Goal: Contribute content: Contribute content

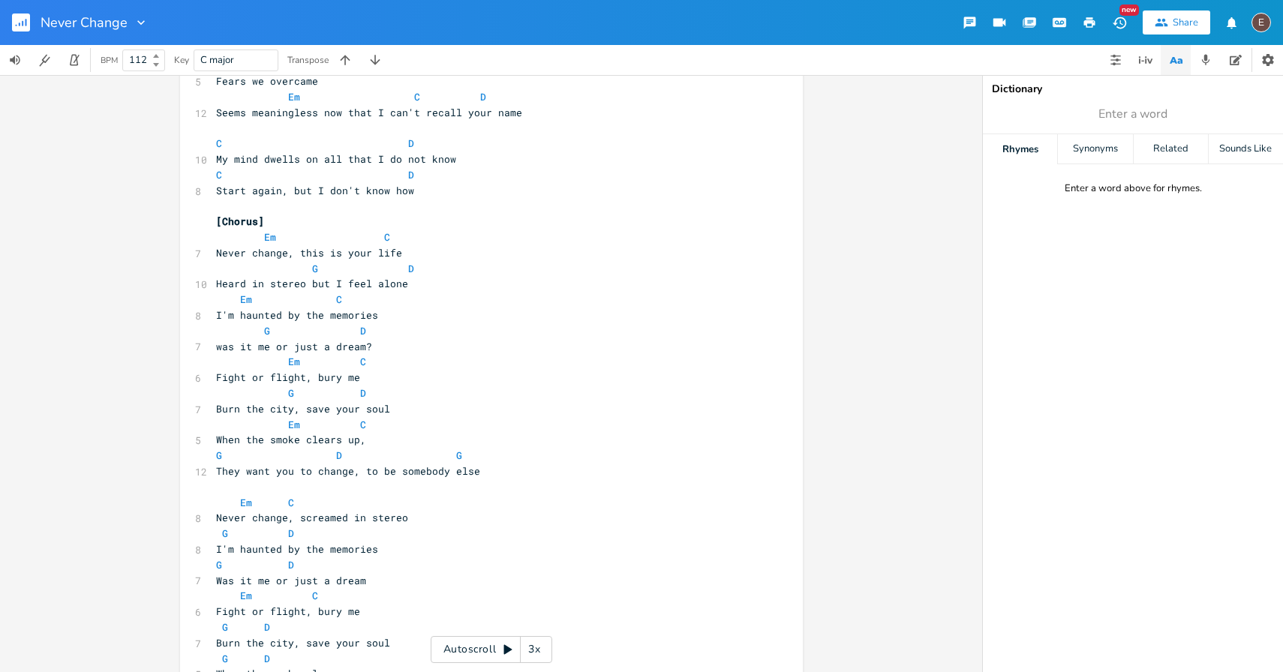
scroll to position [424, 0]
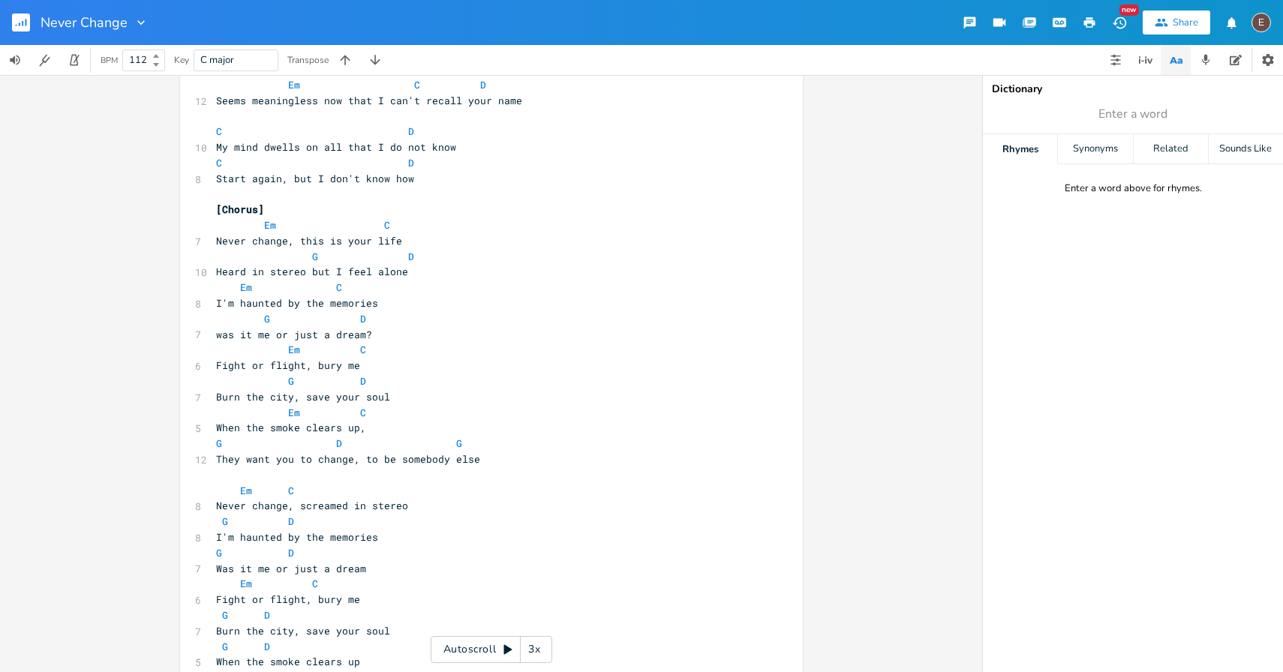
click at [515, 463] on pre "They want you to change, to be somebody else" at bounding box center [484, 460] width 542 height 16
type textarea "Em N"
type textarea "C"
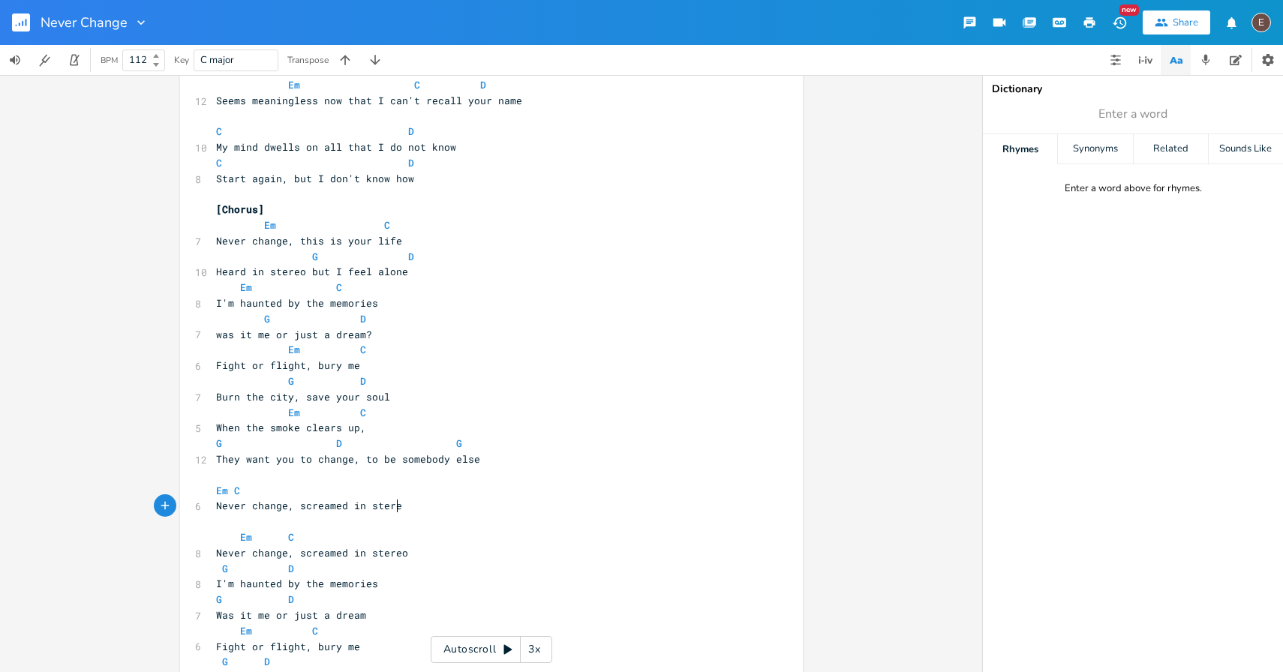
scroll to position [0, 152]
type textarea "Never change, screamed in stereo"
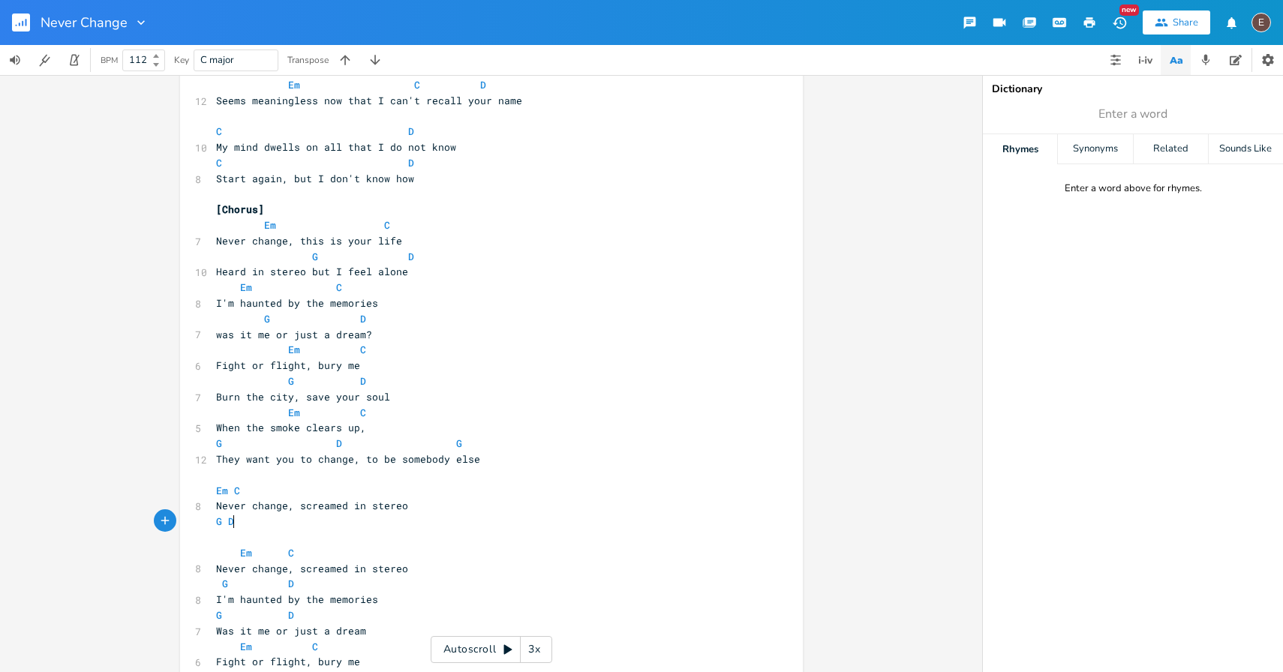
scroll to position [0, 19]
type textarea "G D"
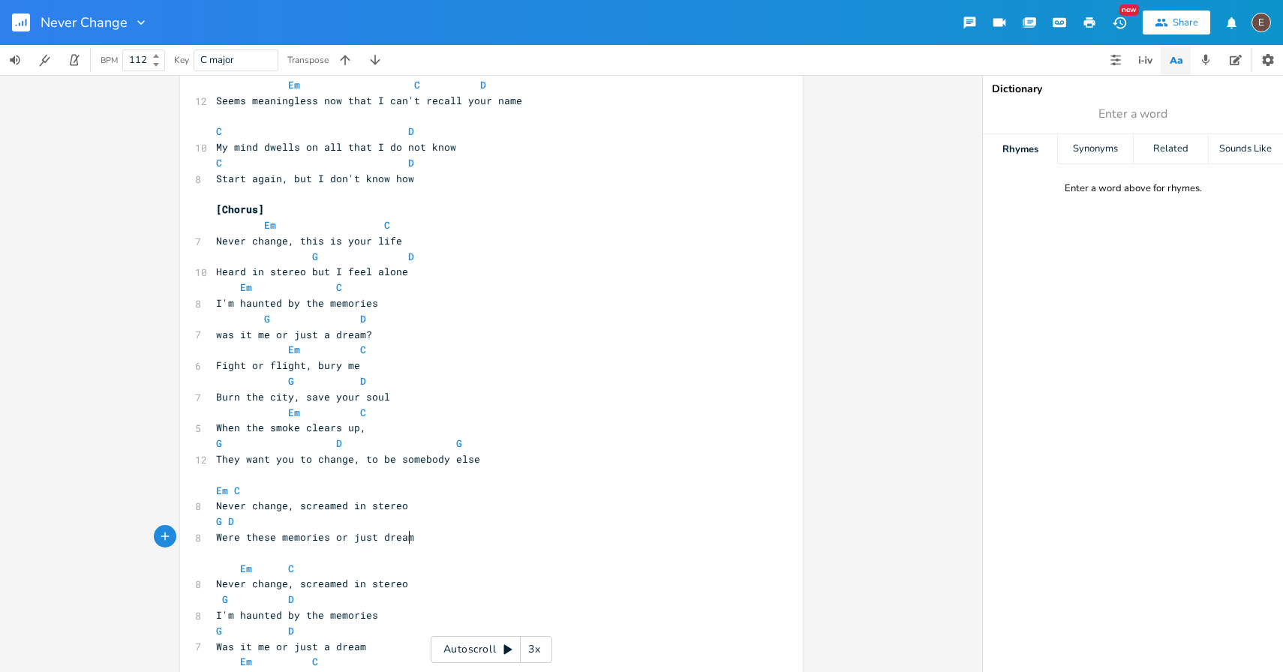
scroll to position [0, 167]
type textarea "Were these memories or just dreams"
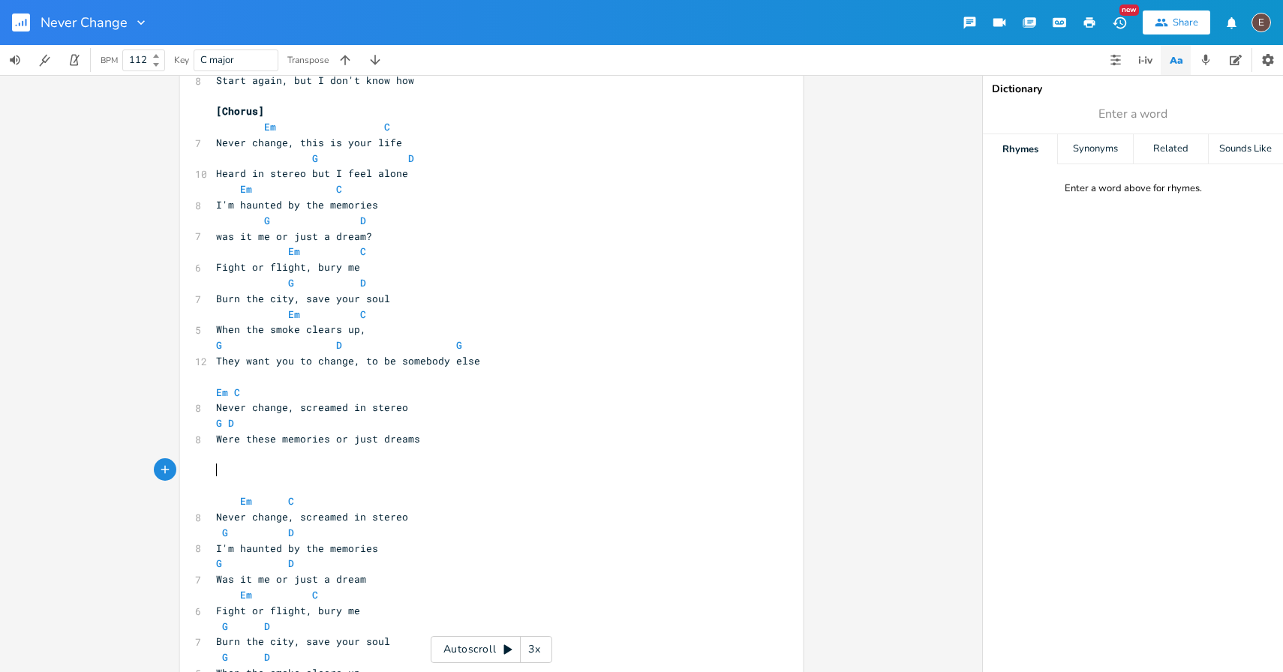
scroll to position [524, 0]
drag, startPoint x: 275, startPoint y: 440, endPoint x: 215, endPoint y: 451, distance: 61.8
click at [215, 448] on div "[Intro] G - Em - C - D ​ [Verse 1] G Em 11 Grainy photos of the sea is all that…" at bounding box center [484, 491] width 542 height 1809
type textarea "memories or just dreams"
click at [327, 437] on span "Were these memories or just dreams" at bounding box center [318, 438] width 204 height 14
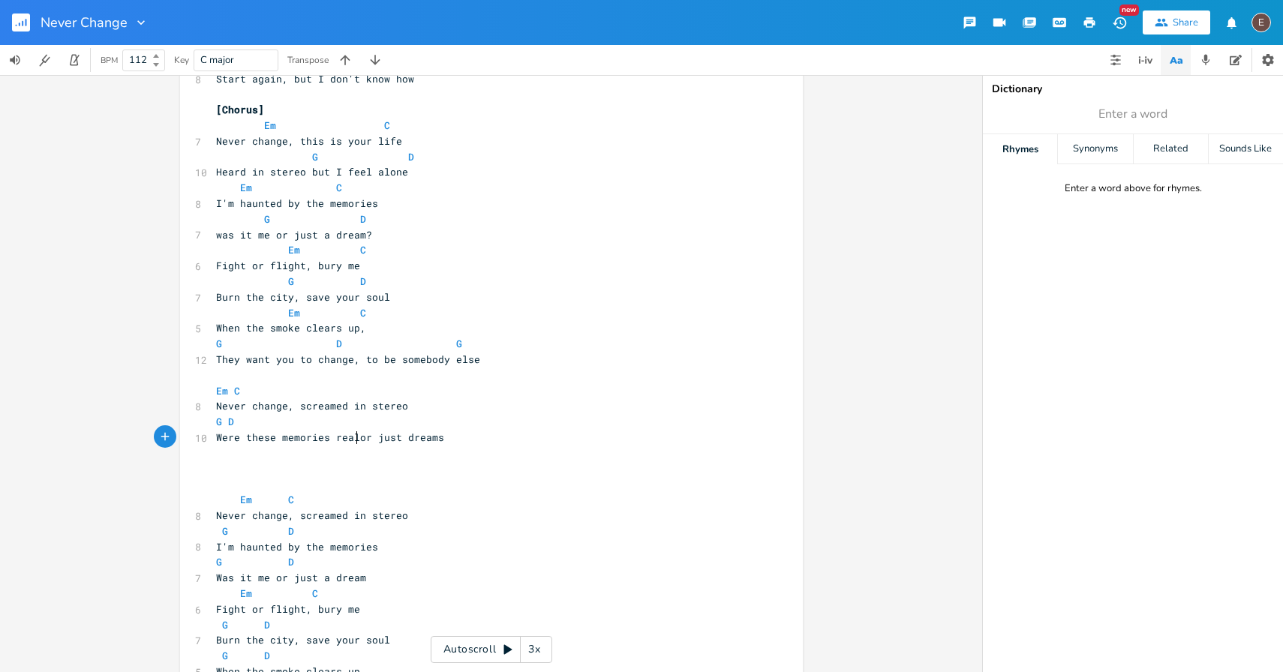
type textarea "real"
click at [452, 436] on pre "Were these memories real or just dreams" at bounding box center [484, 438] width 542 height 16
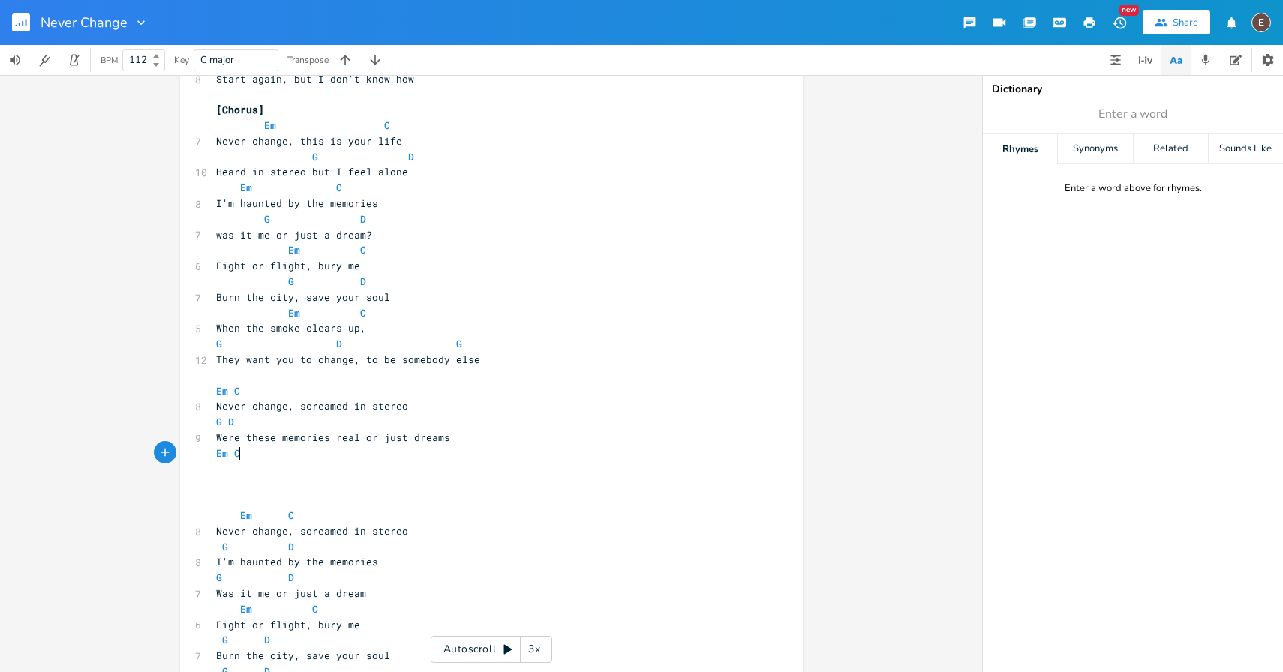
scroll to position [0, 26]
type textarea "Em C"
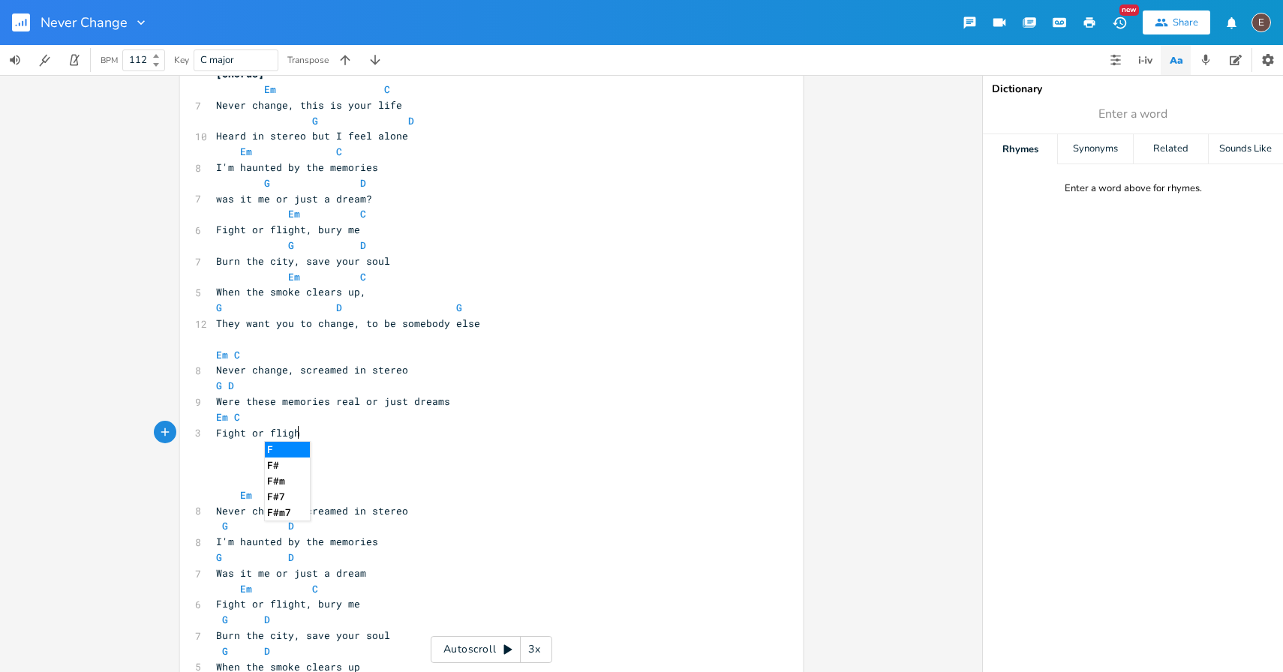
scroll to position [0, 62]
type textarea "Fight or flight"
type textarea ", bury me"
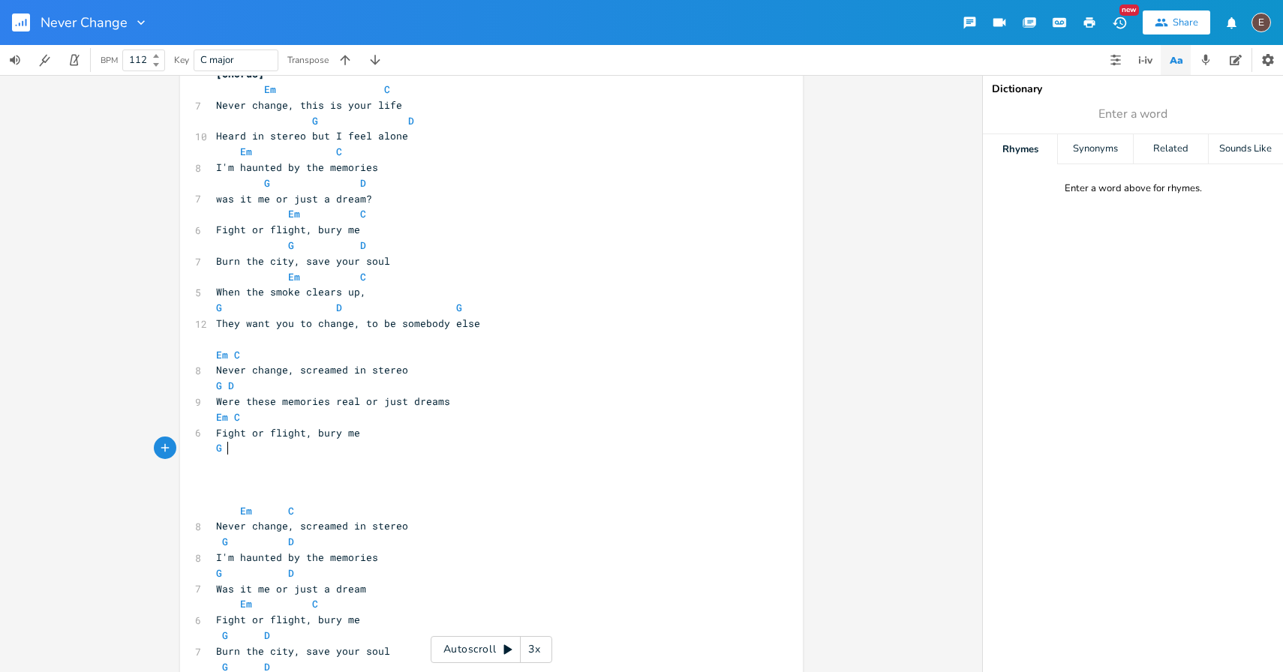
type textarea "G D"
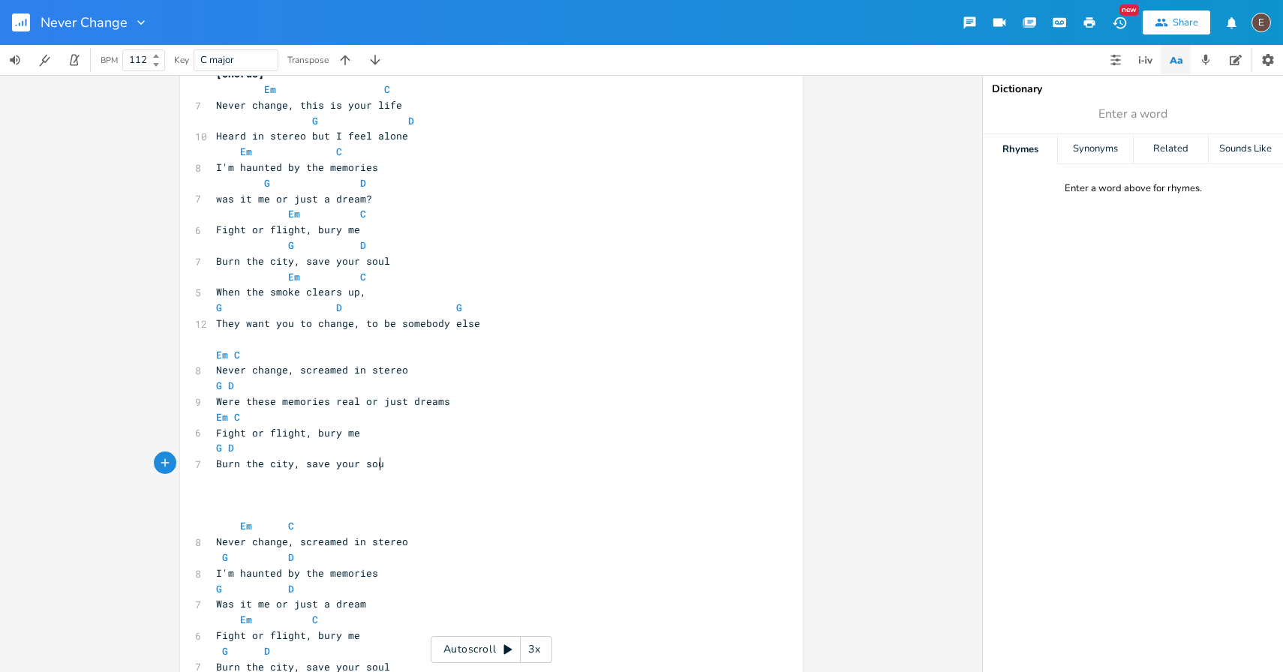
type textarea "Burn the city, save your soul"
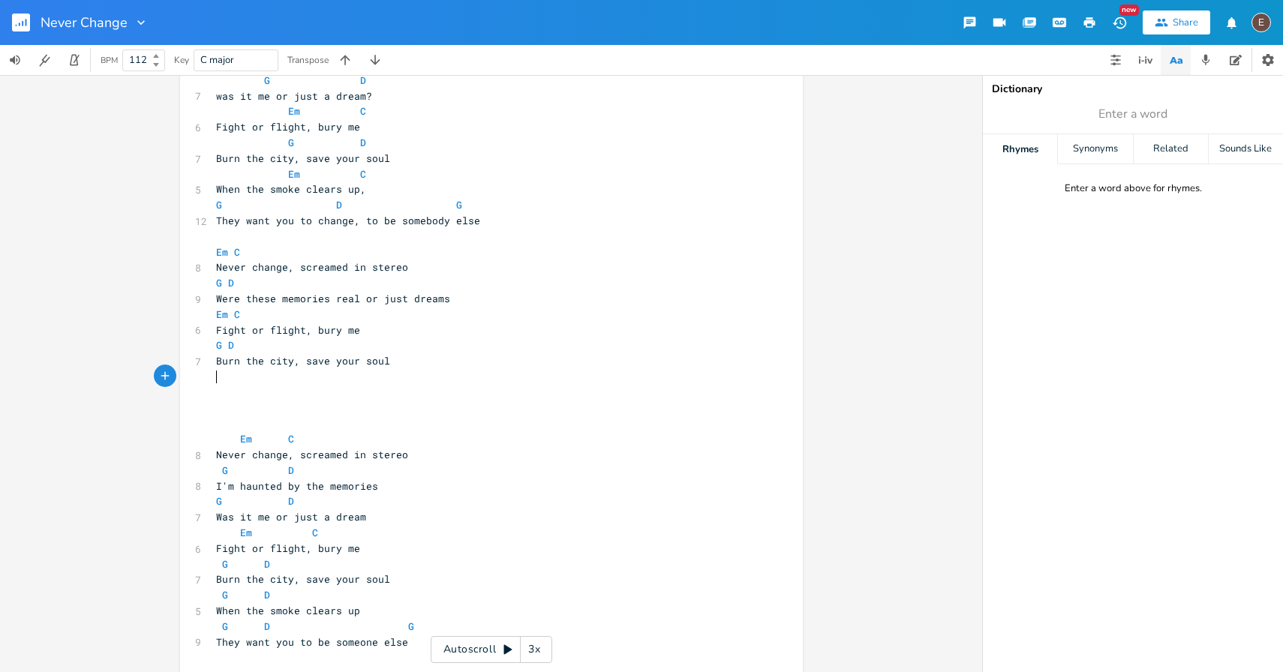
scroll to position [674, 0]
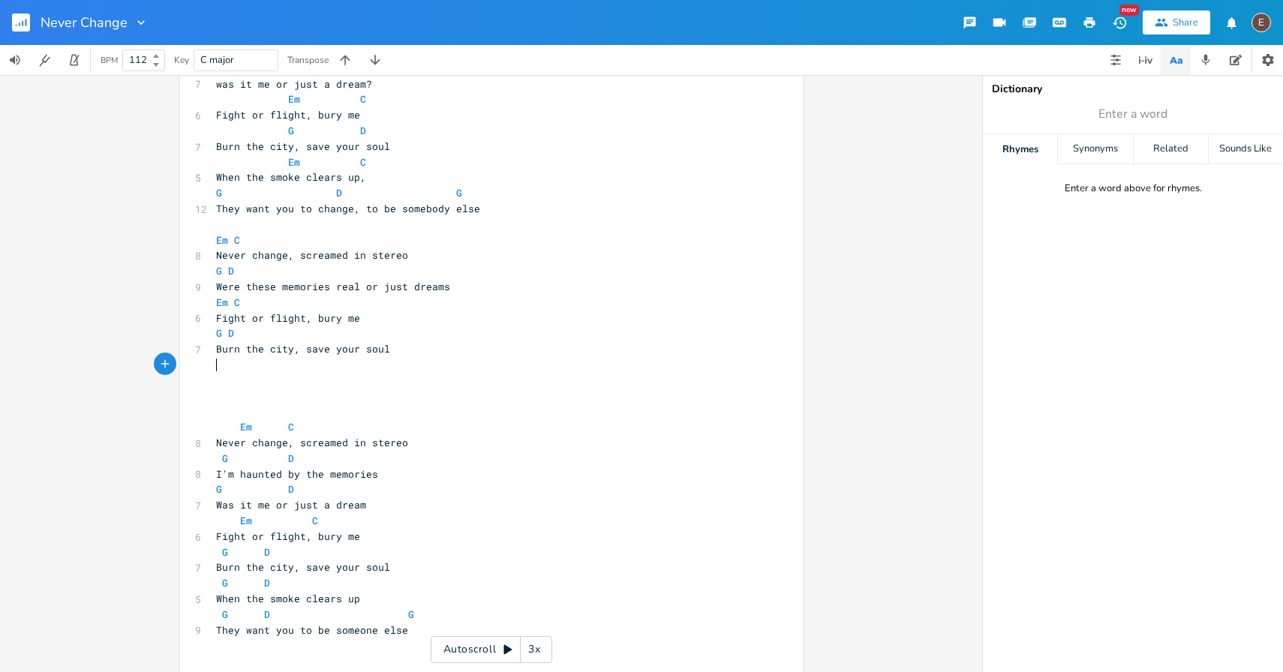
click at [216, 290] on span "Were these memories real or just dreams" at bounding box center [333, 287] width 234 height 14
type textarea "As the memories fade were they just dreams"
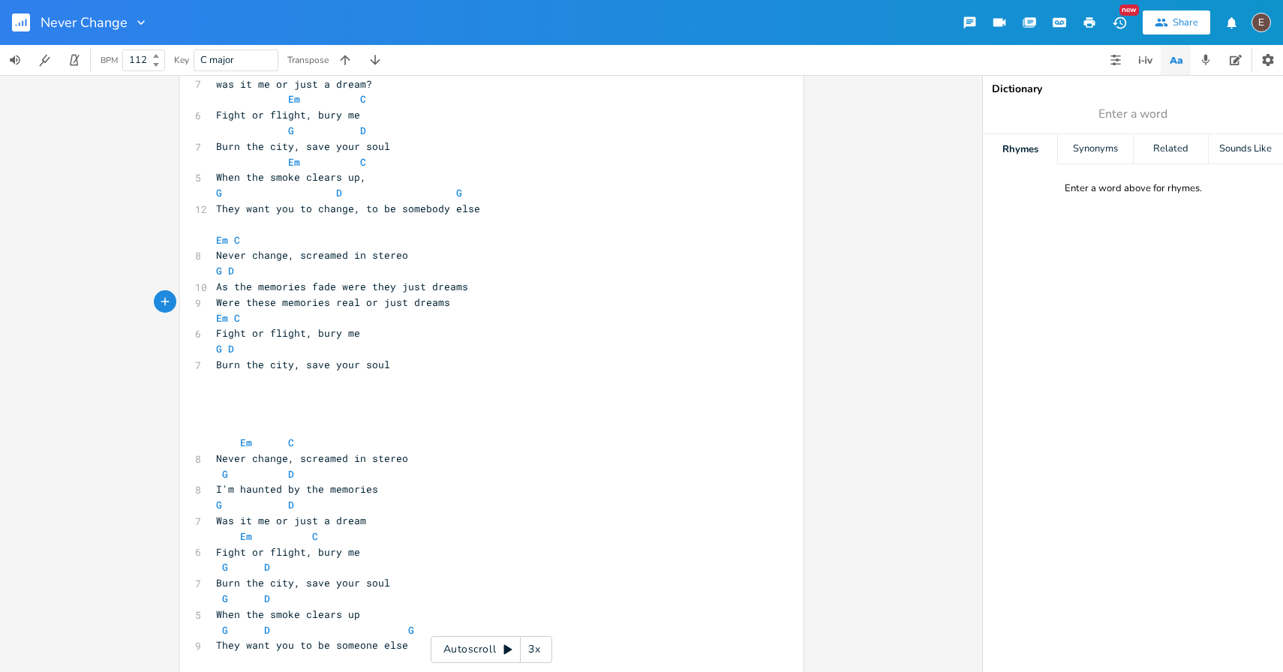
click at [466, 284] on pre "As the memories fade were they just dreams" at bounding box center [484, 287] width 542 height 16
drag, startPoint x: 236, startPoint y: 288, endPoint x: 206, endPoint y: 288, distance: 30.8
click at [206, 288] on div "As t x [Intro] G - Em - C - D ​ [Verse 1] G Em 11 Grainy photos of the sea is a…" at bounding box center [491, 386] width 623 height 1952
type textarea "T"
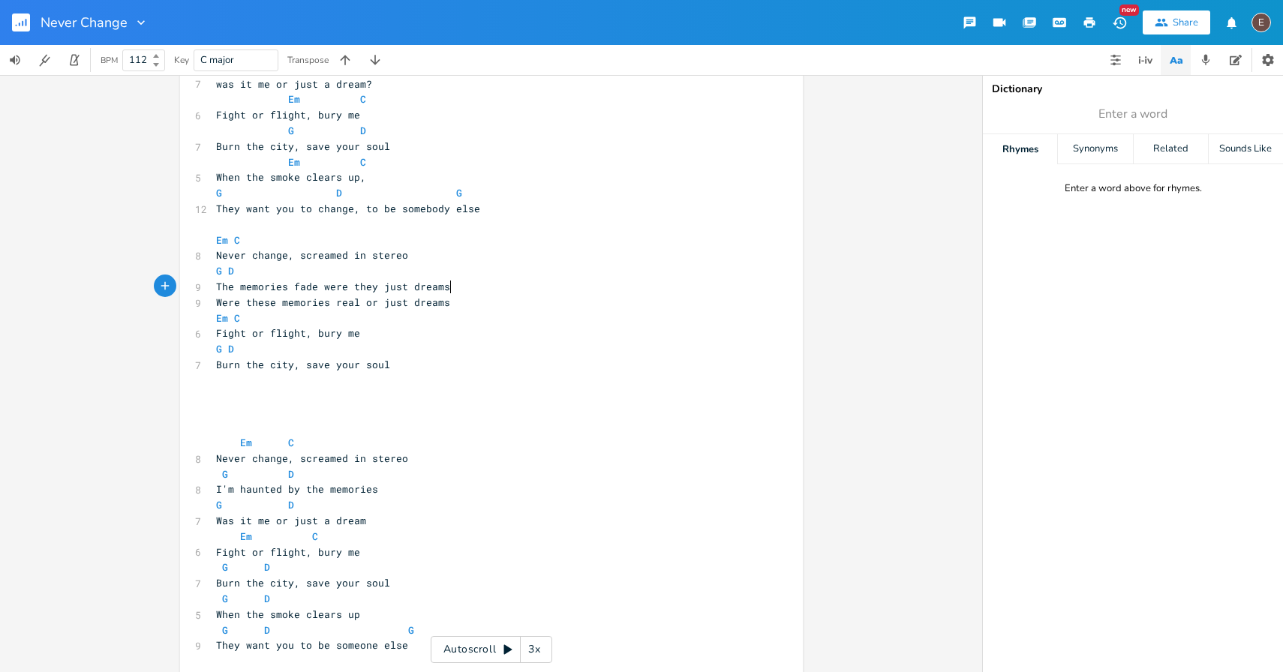
click at [444, 292] on span "The memories fade were they just dreams" at bounding box center [333, 287] width 234 height 14
click at [311, 287] on span "The memories fade were they just dreams" at bounding box center [333, 287] width 234 height 14
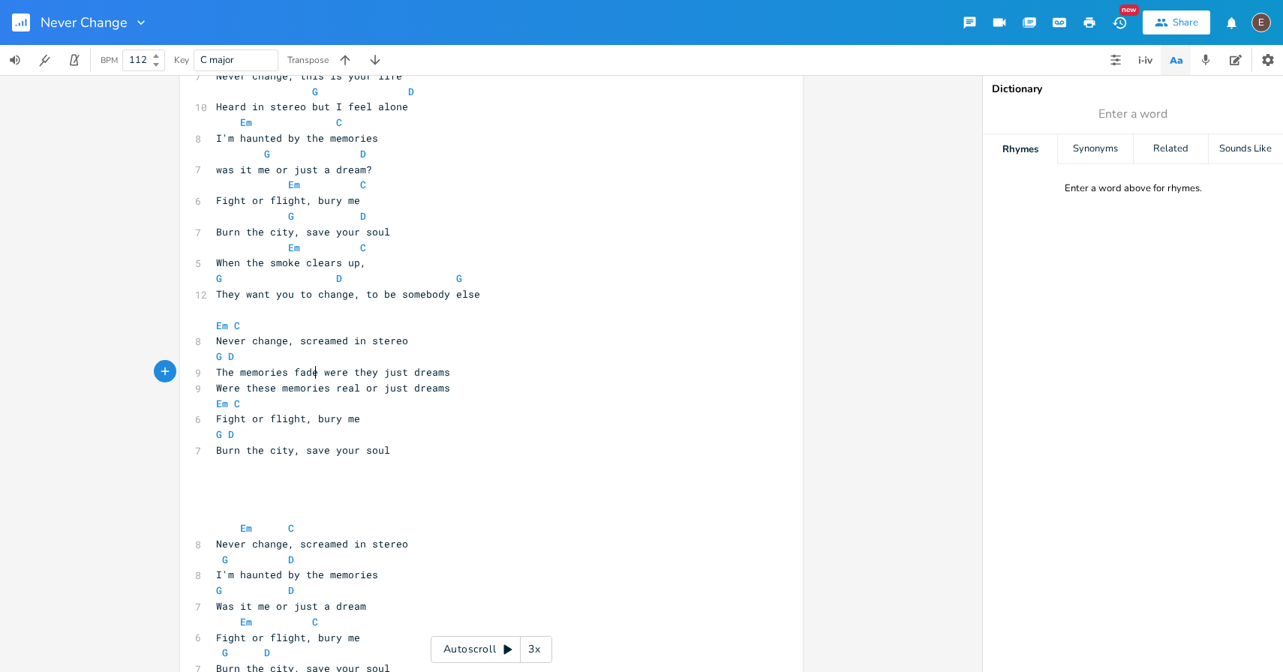
scroll to position [600, 0]
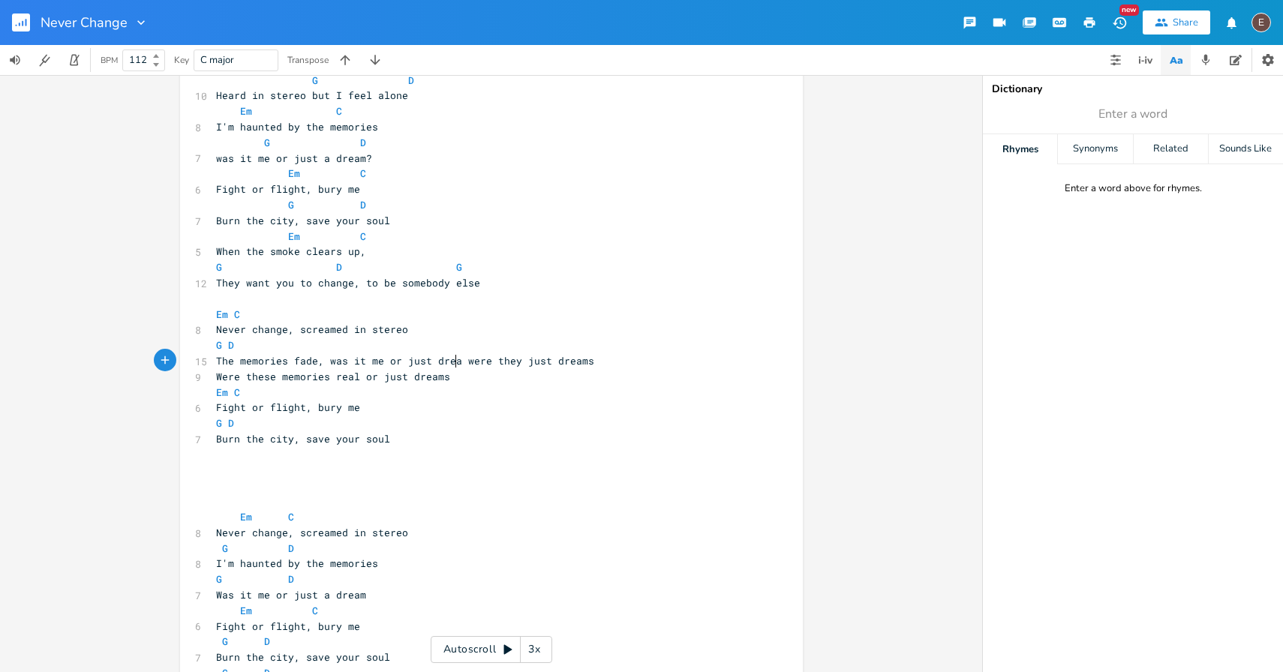
type textarea ", was it me or just dreams"
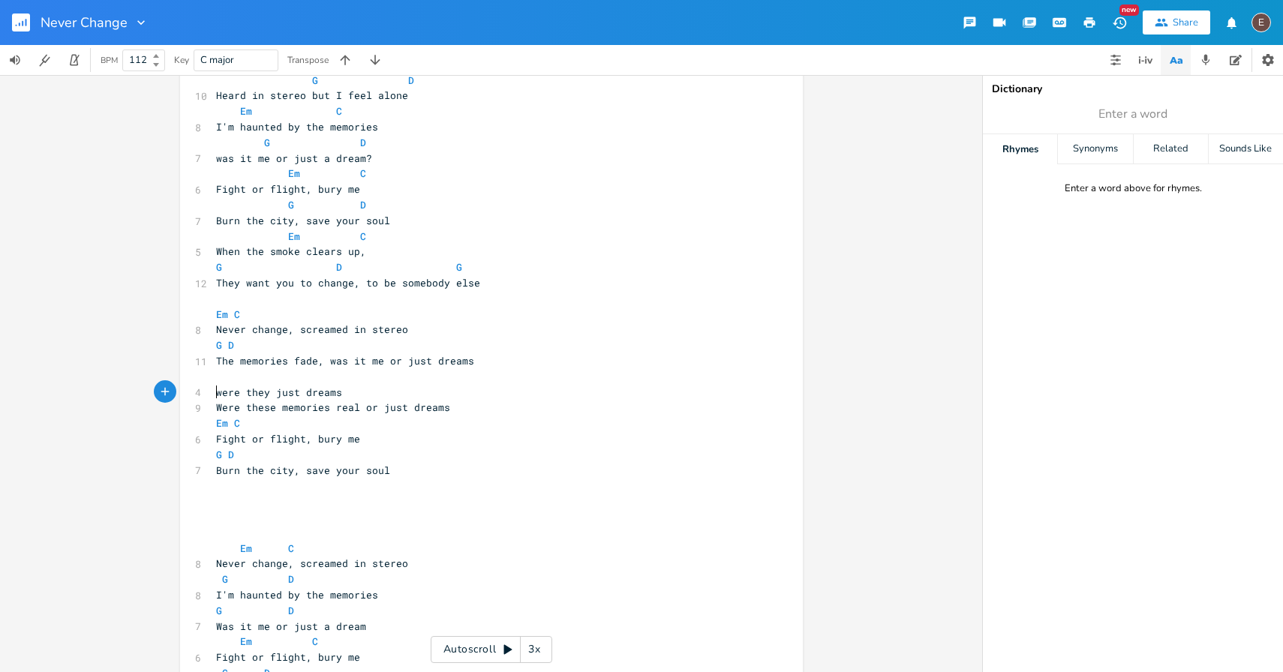
click at [400, 362] on span "The memories fade, was it me or just dreams" at bounding box center [345, 361] width 258 height 14
type textarea "were they"
drag, startPoint x: 478, startPoint y: 362, endPoint x: 323, endPoint y: 364, distance: 154.5
click at [323, 364] on span "The memories fade, was it me or were they just dreams" at bounding box center [375, 361] width 318 height 14
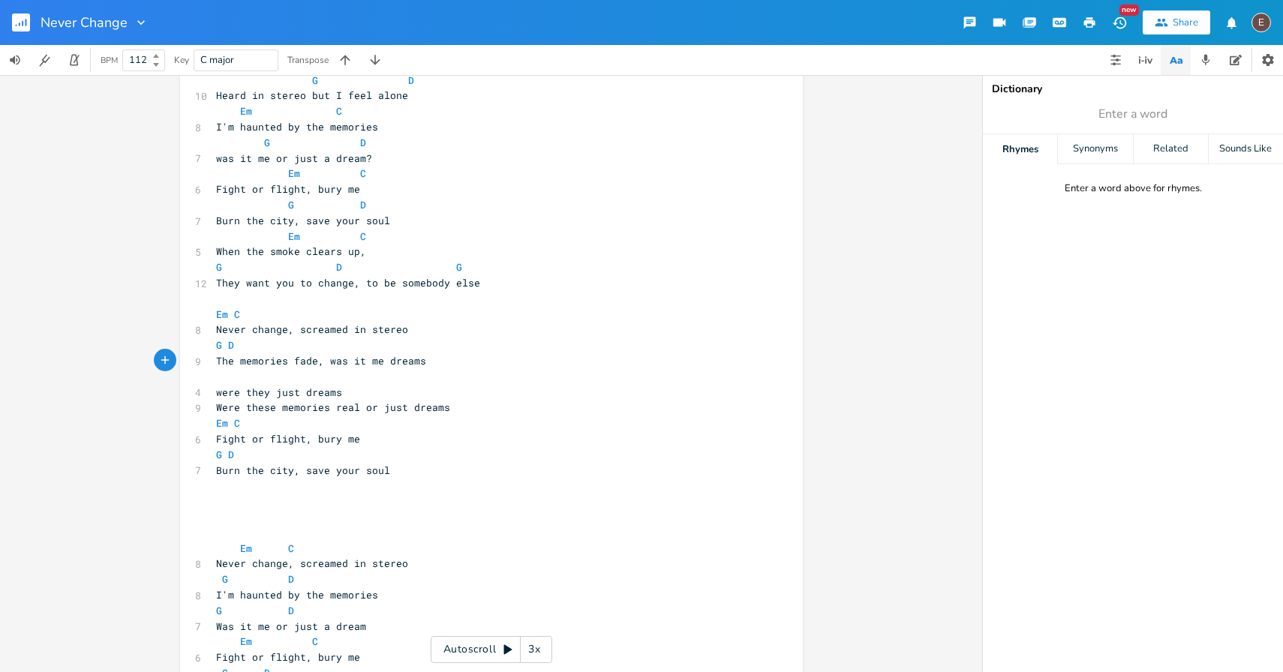
scroll to position [0, 45]
type textarea "was it me or all a dream"
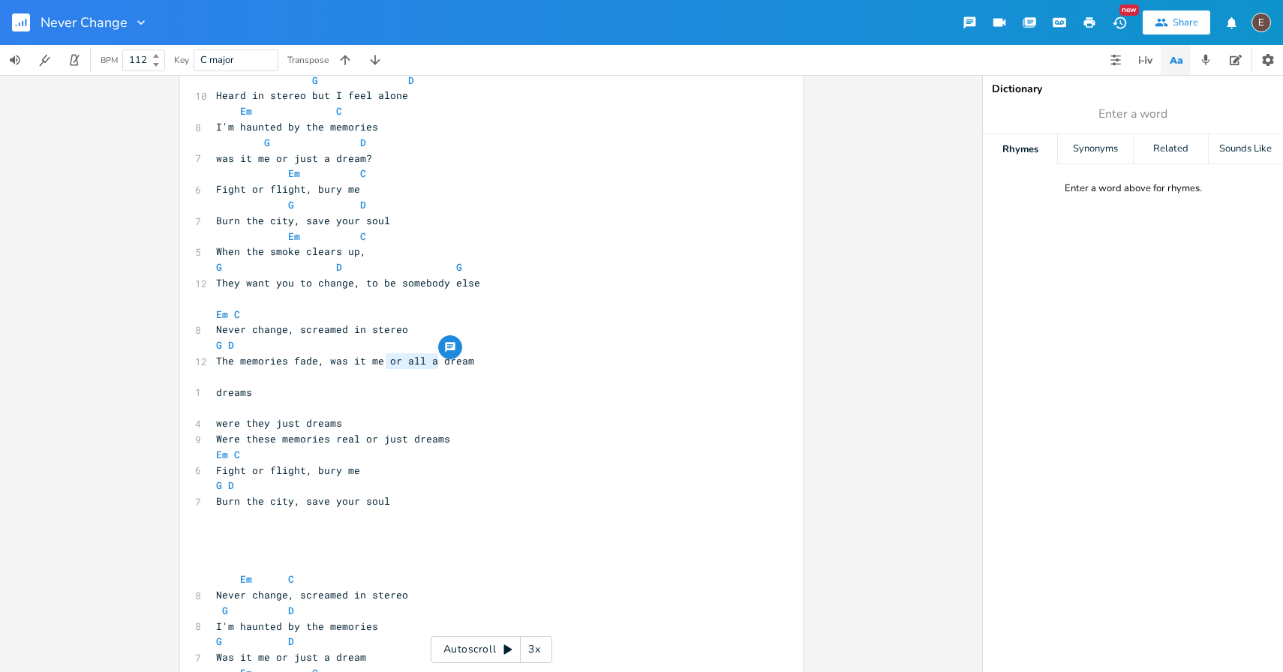
drag, startPoint x: 431, startPoint y: 365, endPoint x: 383, endPoint y: 364, distance: 48.8
click at [383, 364] on span "The memories fade, was it me or all a dream" at bounding box center [345, 361] width 258 height 14
type textarea "or just a"
type textarea "or all a"
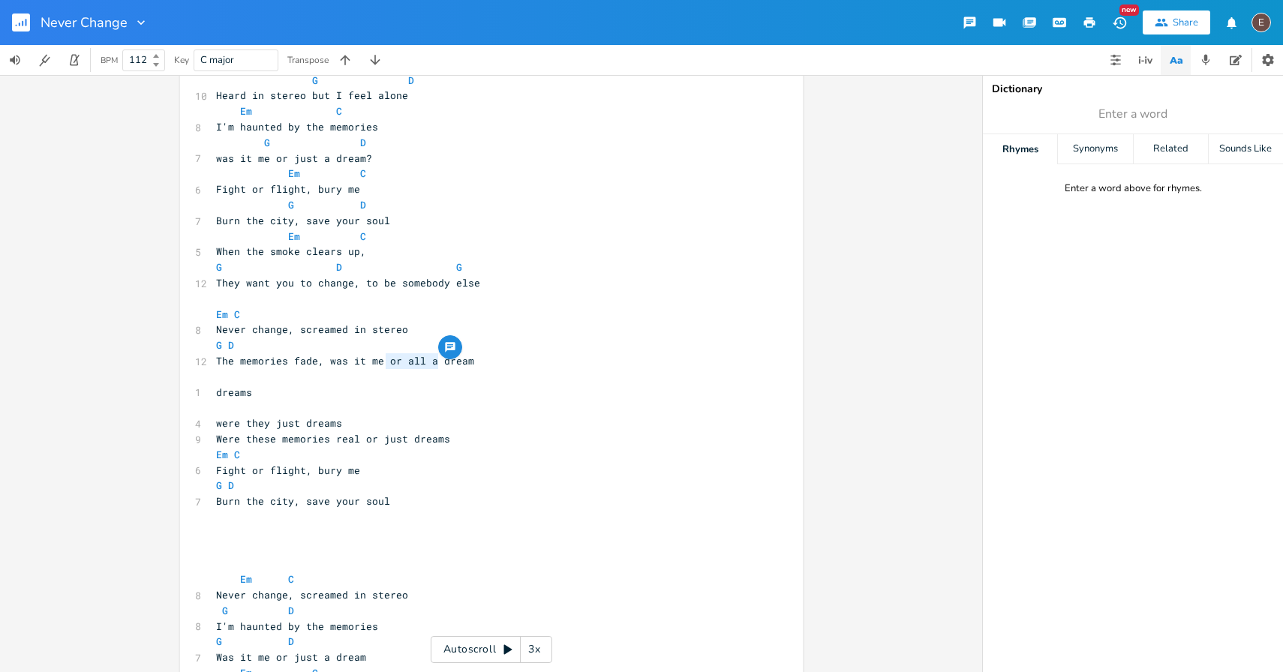
click at [427, 367] on pre "The memories fade, was it me or all a dream" at bounding box center [484, 361] width 542 height 16
drag, startPoint x: 429, startPoint y: 363, endPoint x: 383, endPoint y: 363, distance: 45.8
click at [383, 363] on span "The memories fade, was it me or all a dream" at bounding box center [345, 361] width 258 height 14
type textarea "just a"
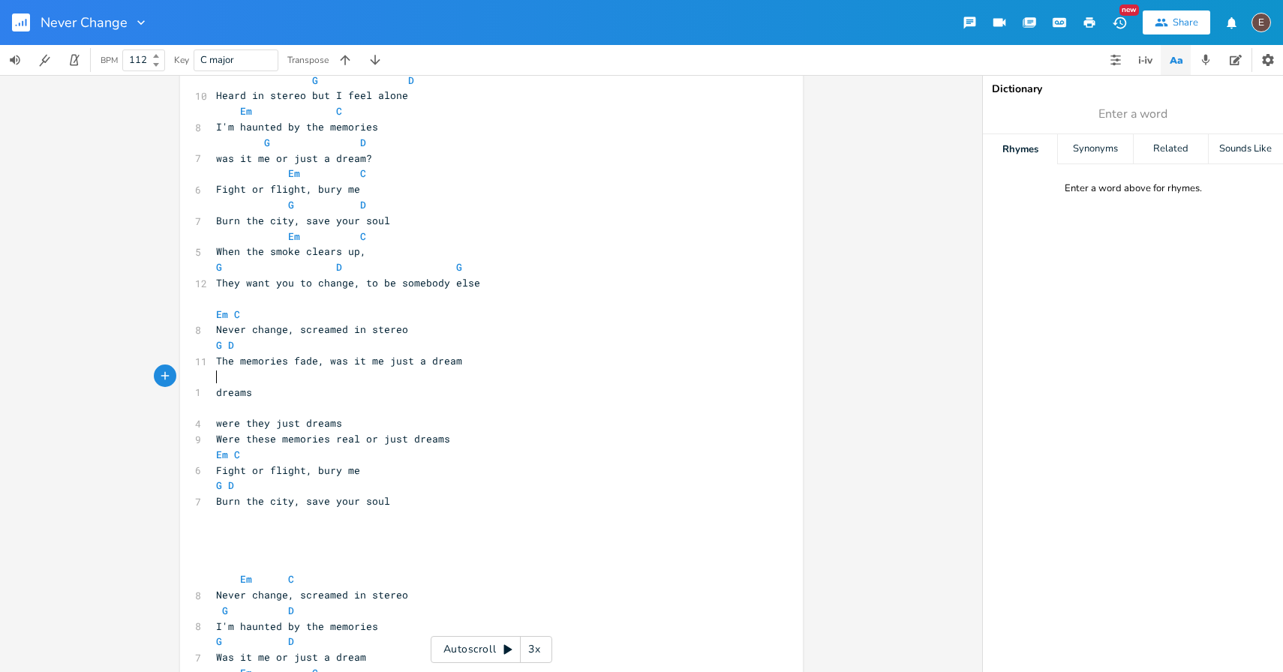
click at [466, 369] on pre "​" at bounding box center [484, 377] width 542 height 16
click at [377, 363] on span "The memories fade, was it me just a dream" at bounding box center [339, 361] width 246 height 14
type textarea "or"
click at [512, 366] on pre "The memories fade, was it me or just a dream" at bounding box center [484, 361] width 542 height 16
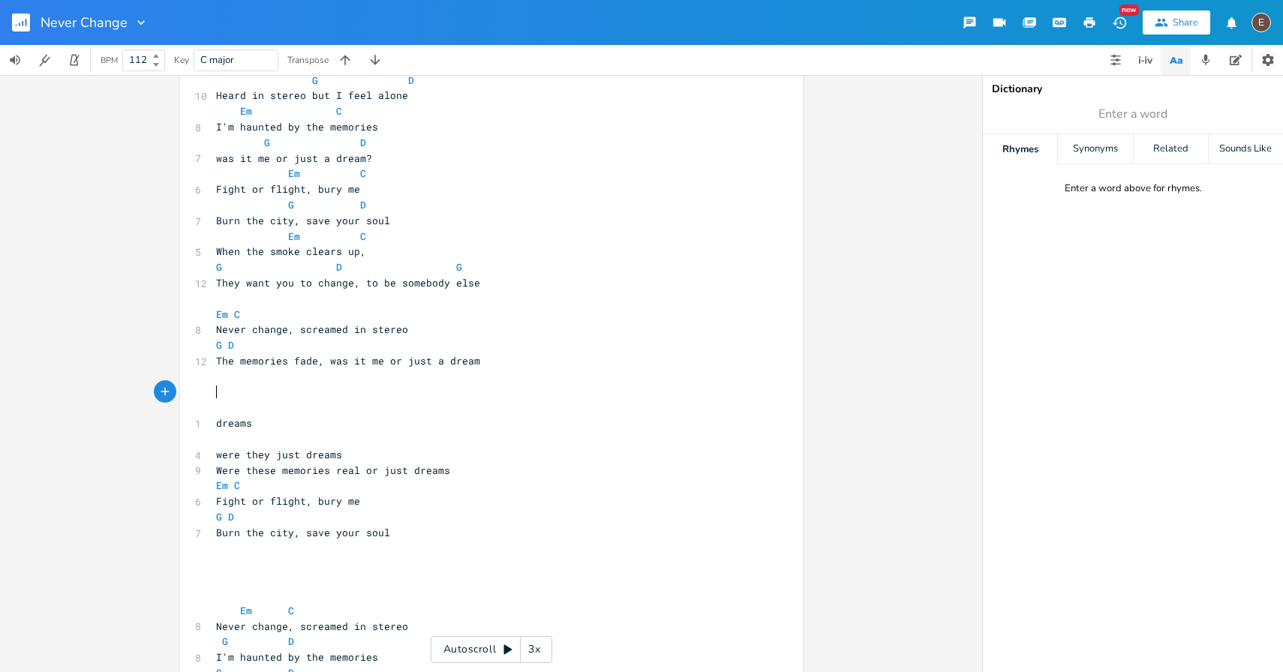
scroll to position [614, 0]
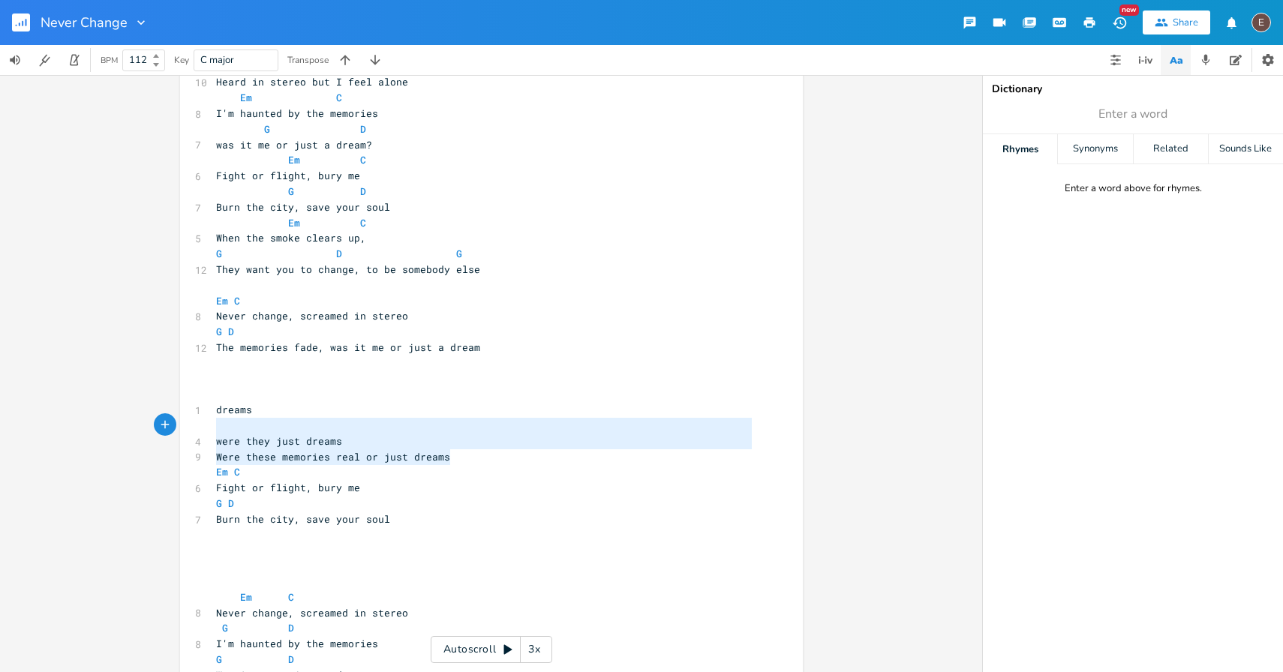
type textarea "dreams were they just dreams Were these memories real or just dreams"
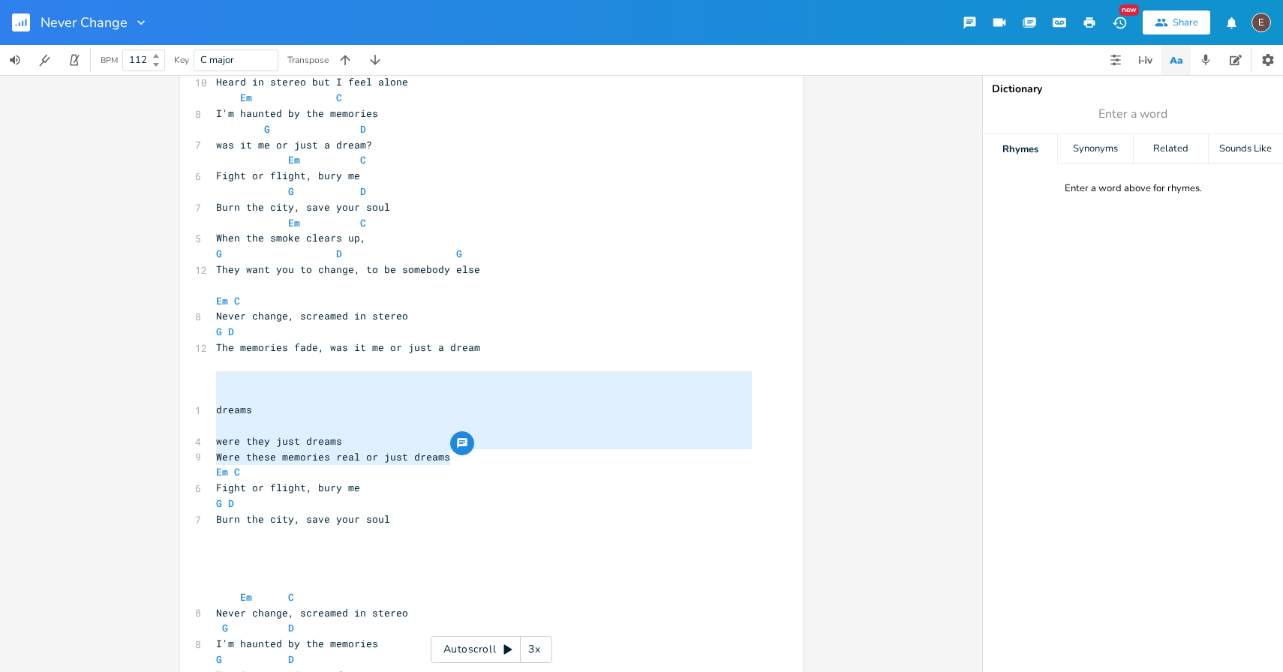
drag, startPoint x: 479, startPoint y: 452, endPoint x: 266, endPoint y: 380, distance: 225.1
click at [266, 380] on div "[Intro] G - Em - C - D ​ [Verse 1] G Em 11 Grainy photos of the sea is all that…" at bounding box center [484, 495] width 542 height 1997
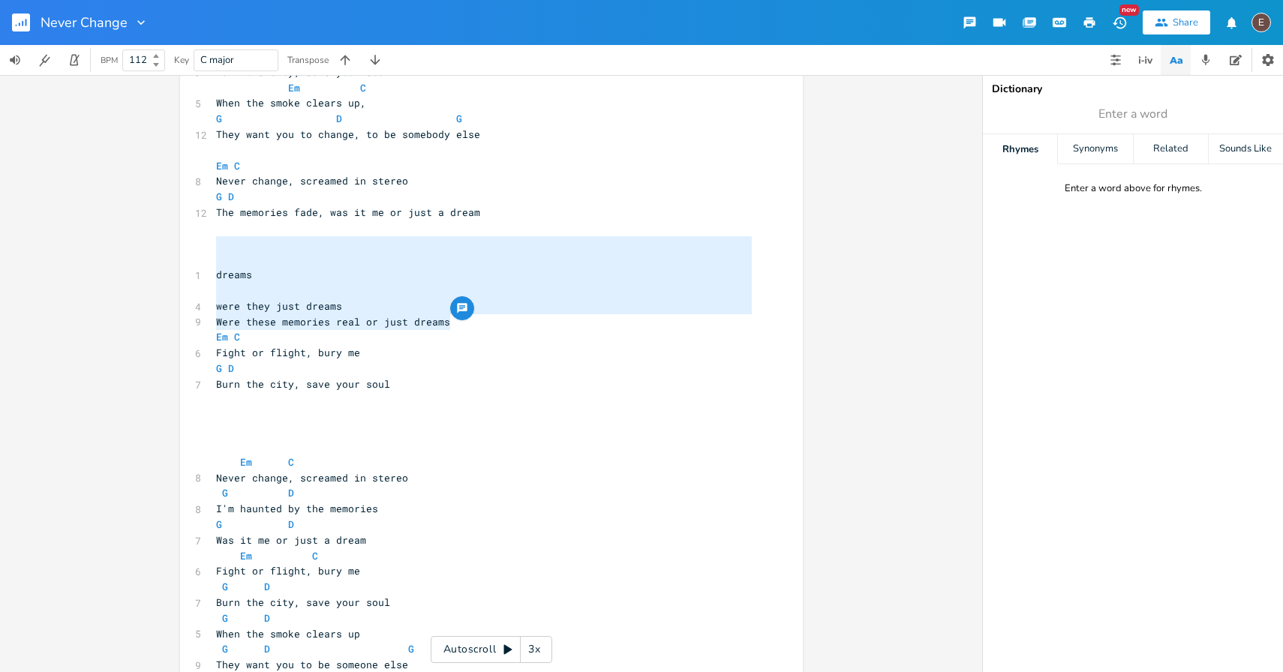
scroll to position [755, 0]
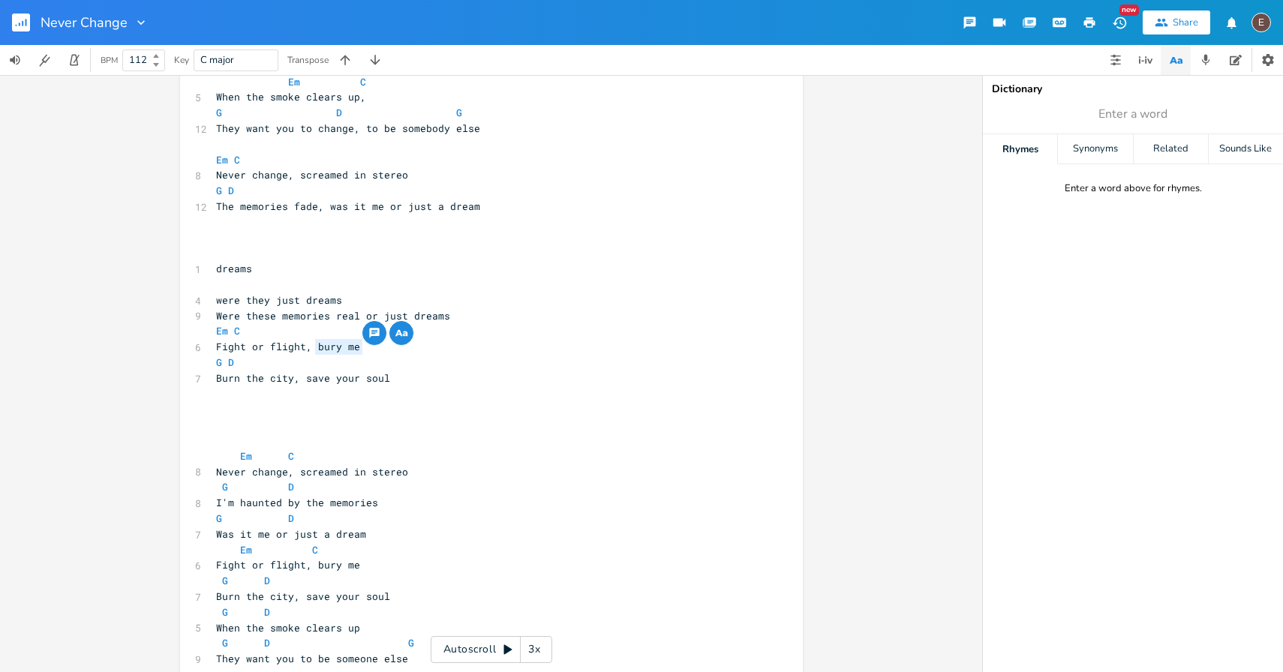
drag, startPoint x: 359, startPoint y: 350, endPoint x: 313, endPoint y: 350, distance: 46.5
click at [313, 350] on pre "Fight or flight, bury me" at bounding box center [484, 347] width 542 height 16
type textarea "burn the city"
drag, startPoint x: 389, startPoint y: 374, endPoint x: 213, endPoint y: 383, distance: 175.7
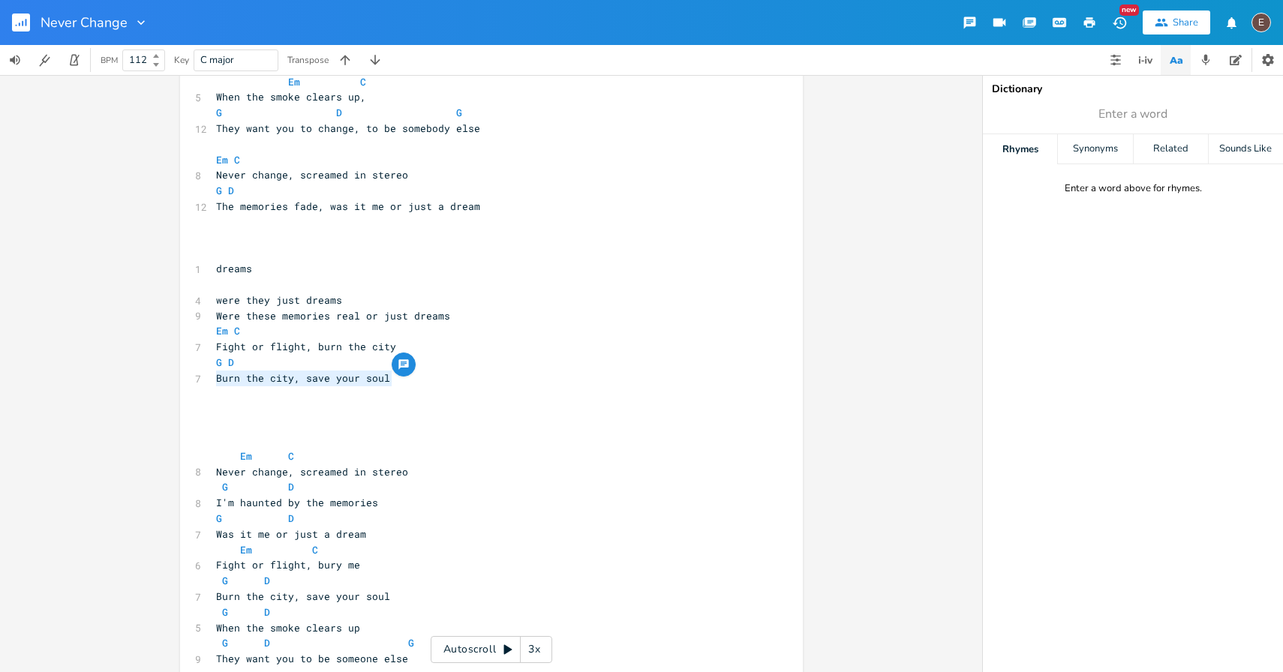
click at [213, 383] on pre "Burn the city, save your soul" at bounding box center [484, 379] width 542 height 16
type textarea "Save your soul"
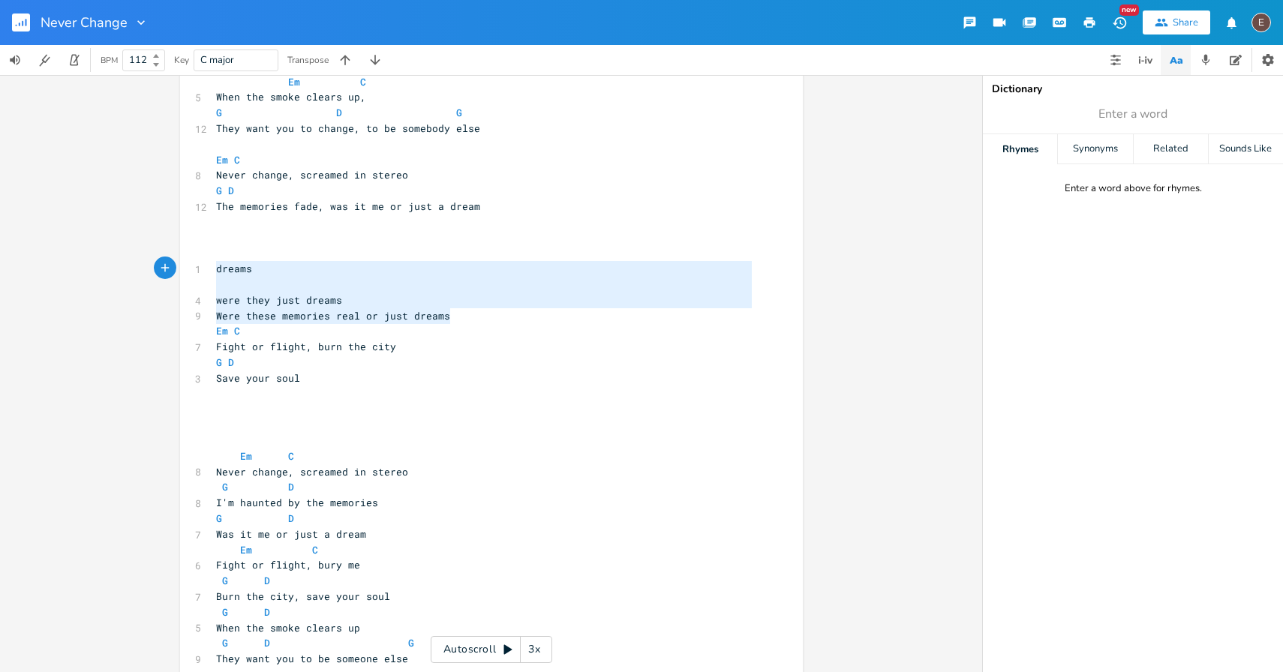
type textarea "dreams were they just dreams Were these memories real or just dreams"
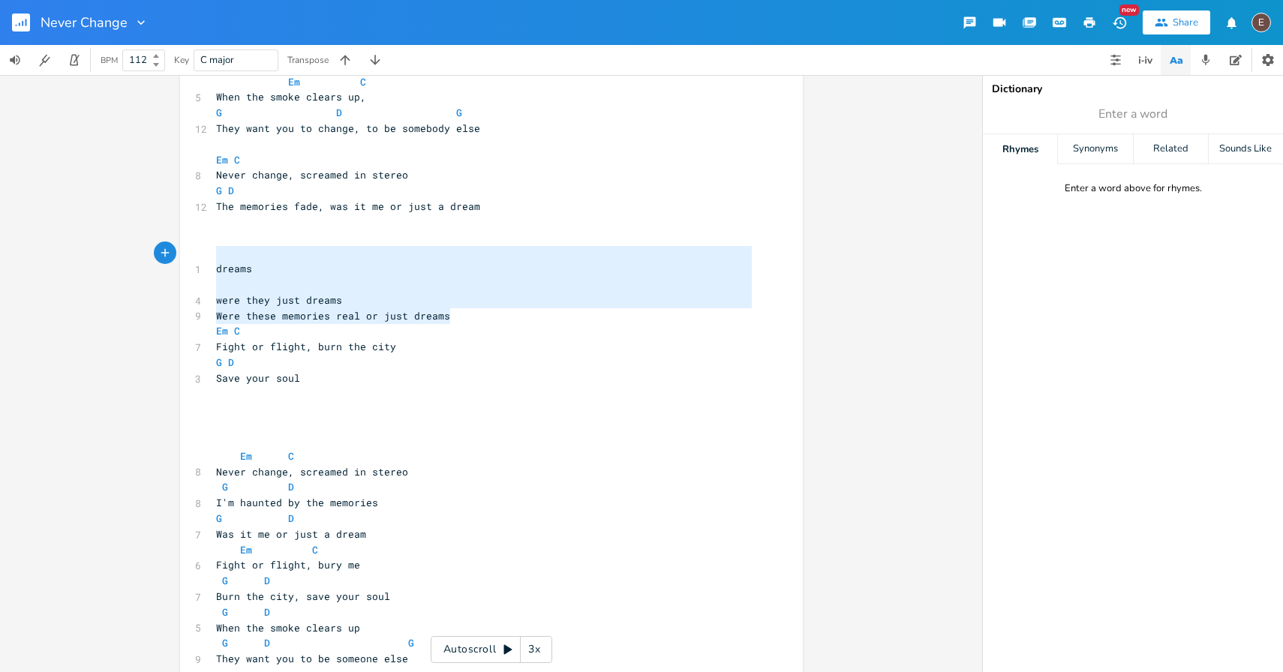
drag, startPoint x: 446, startPoint y: 318, endPoint x: 194, endPoint y: 257, distance: 259.4
click at [194, 257] on div "dreams were they just dreams Were these memories real or just dreams x [Intro] …" at bounding box center [491, 351] width 623 height 2045
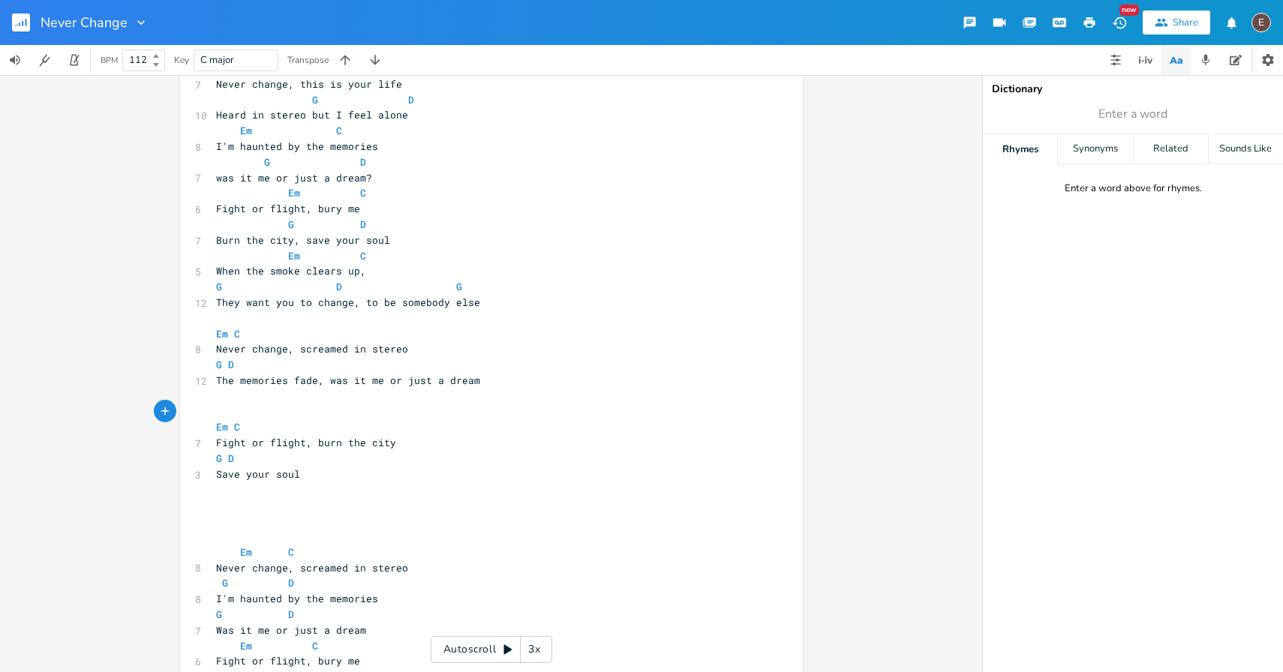
scroll to position [587, 0]
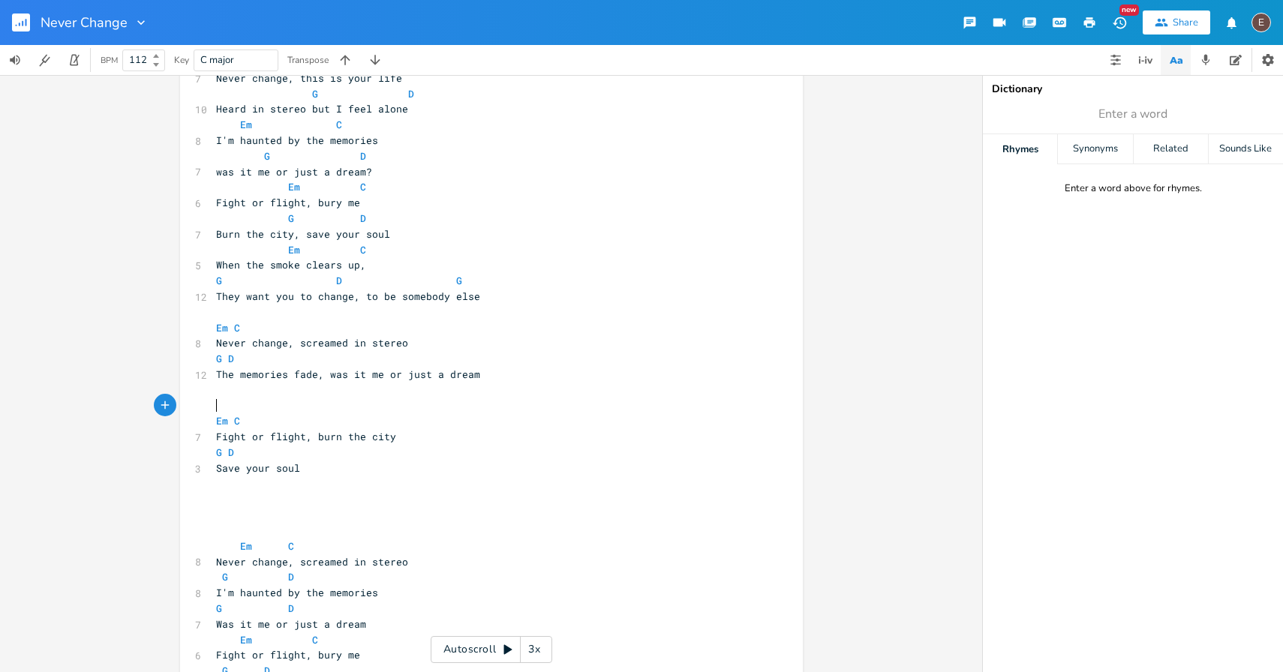
click at [216, 380] on span "The memories fade, was it me or just a dream" at bounding box center [348, 375] width 264 height 14
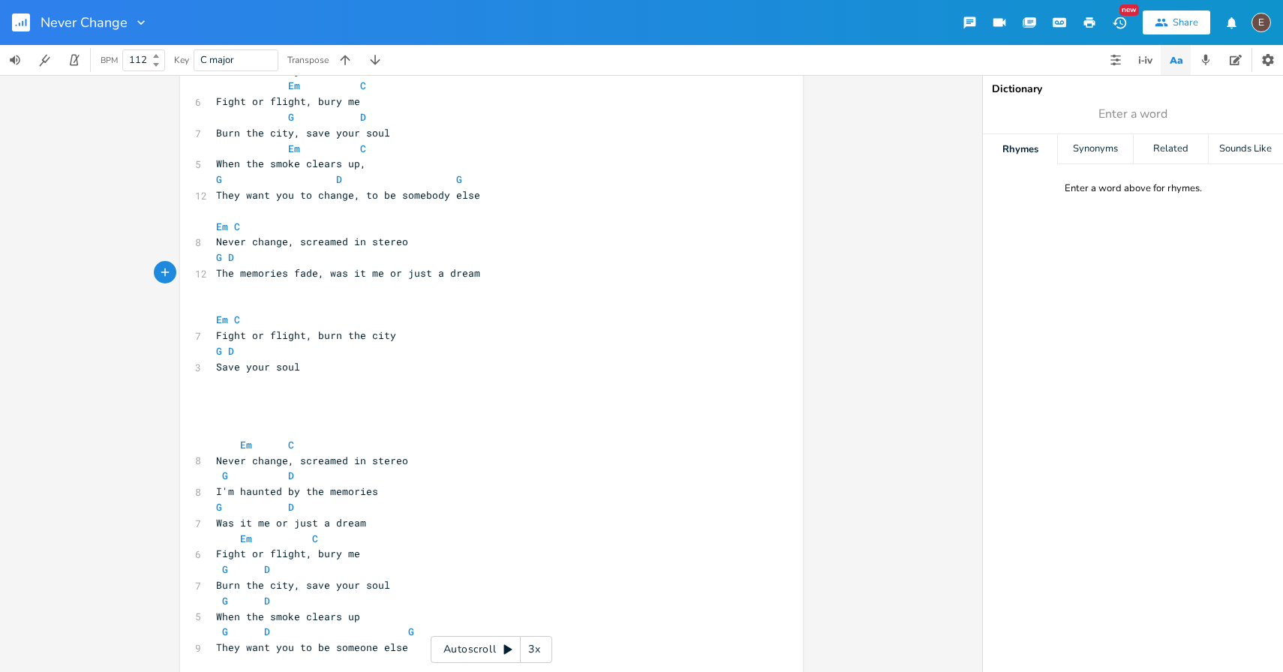
scroll to position [736, 0]
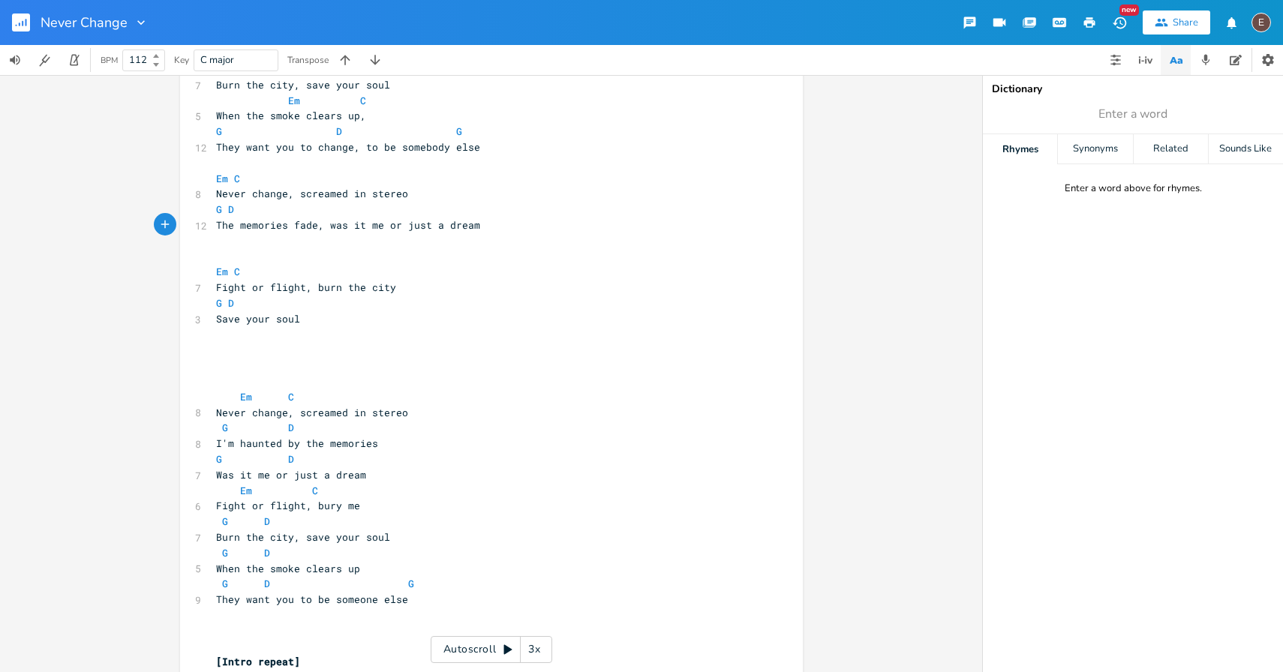
click at [10, 32] on div "Never Change" at bounding box center [74, 22] width 149 height 45
click at [26, 26] on icon "button" at bounding box center [27, 23] width 2 height 8
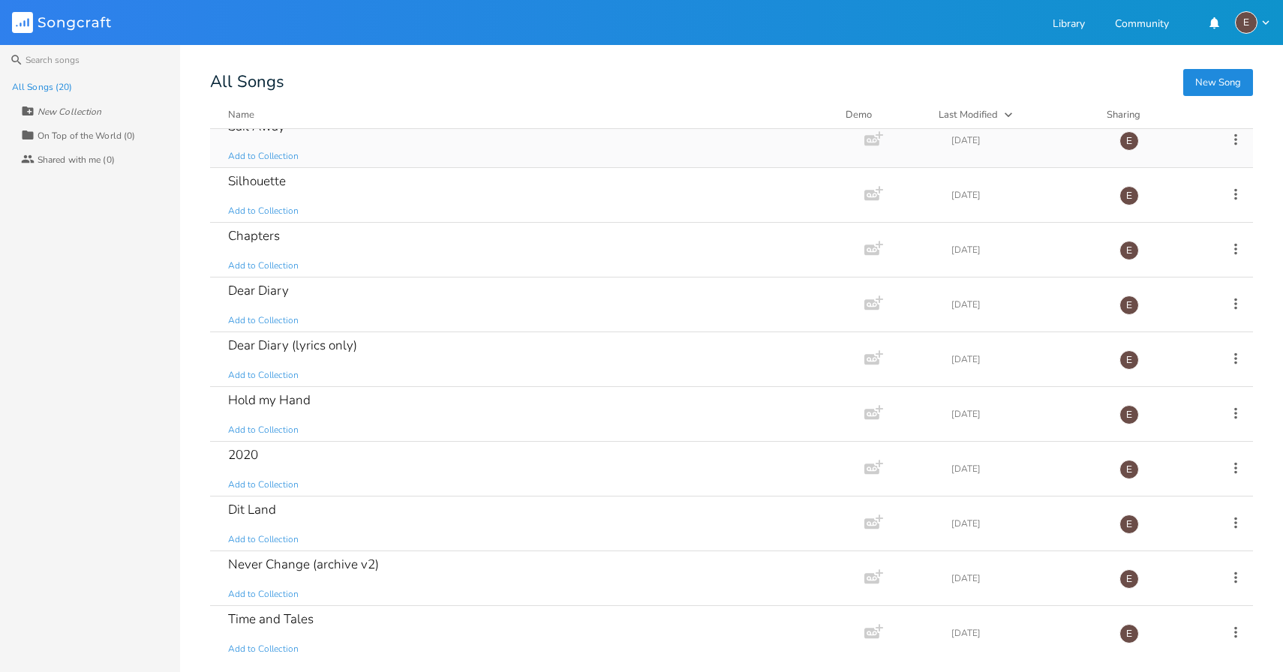
scroll to position [190, 0]
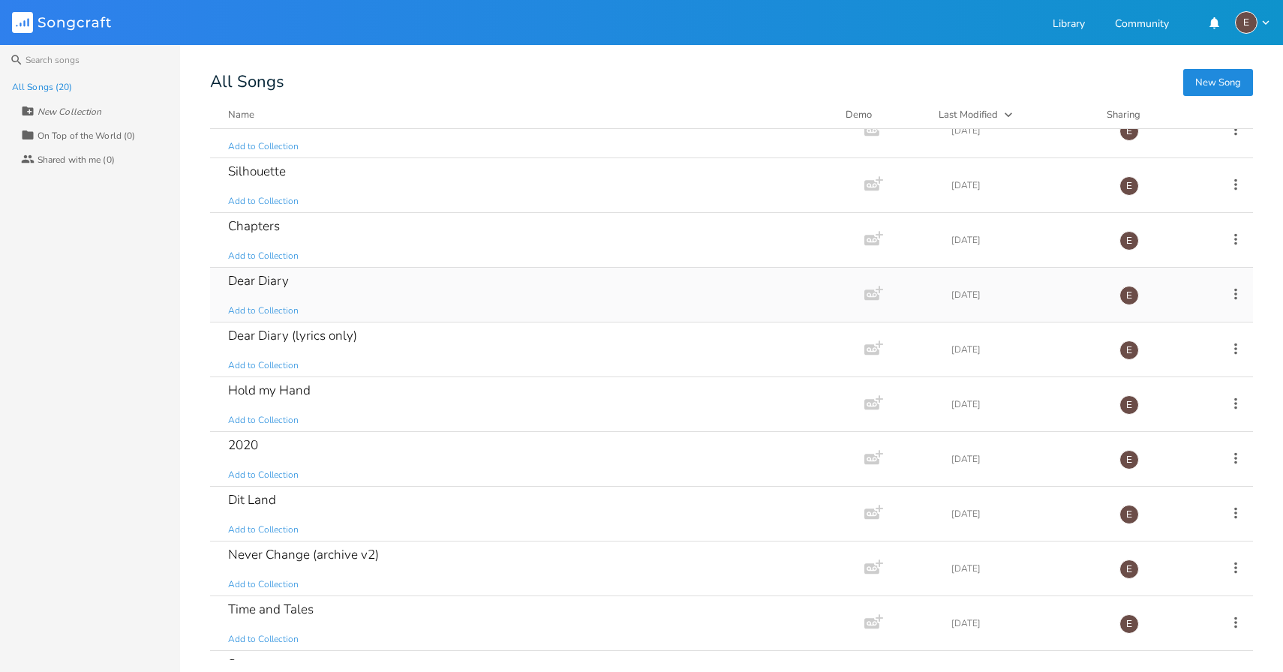
click at [437, 293] on div "Dear Diary Add to Collection" at bounding box center [534, 295] width 612 height 54
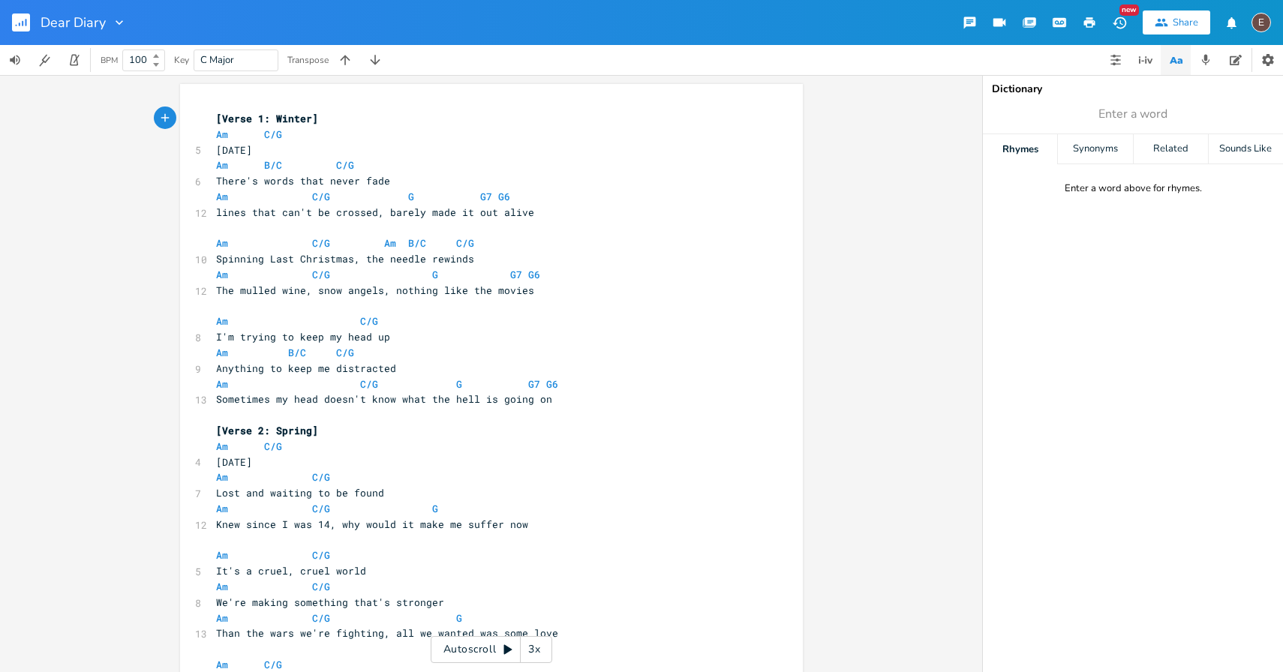
click at [28, 20] on rect "button" at bounding box center [21, 23] width 18 height 18
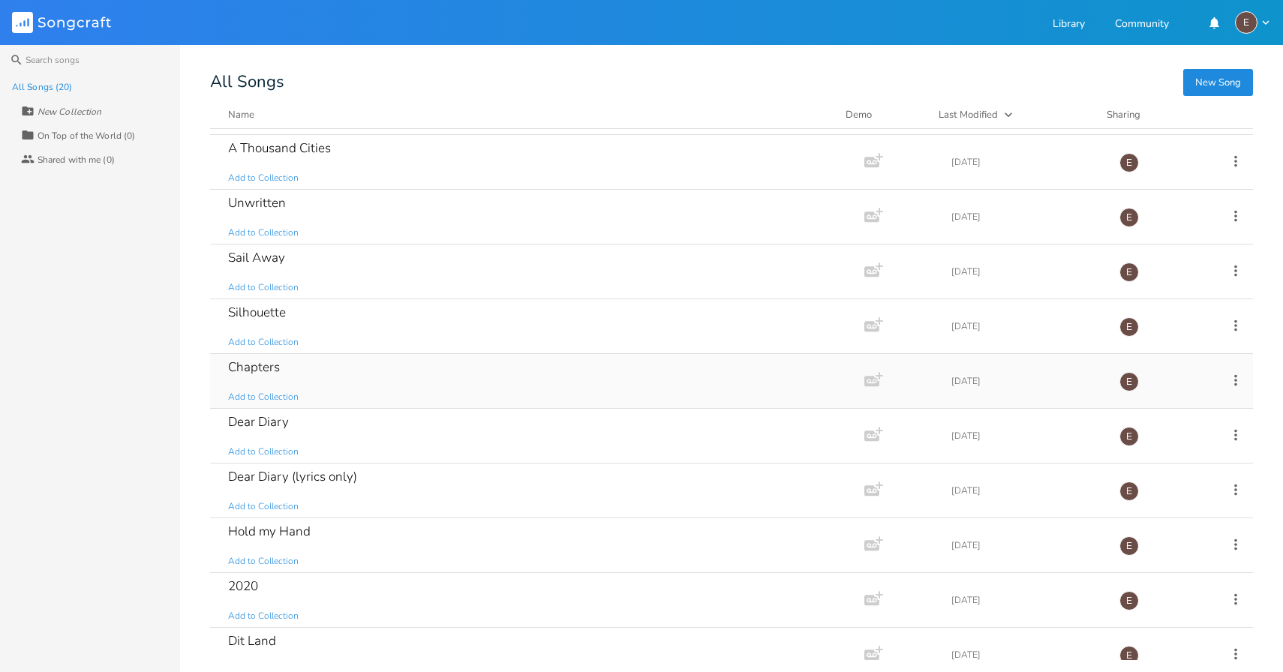
scroll to position [62, 0]
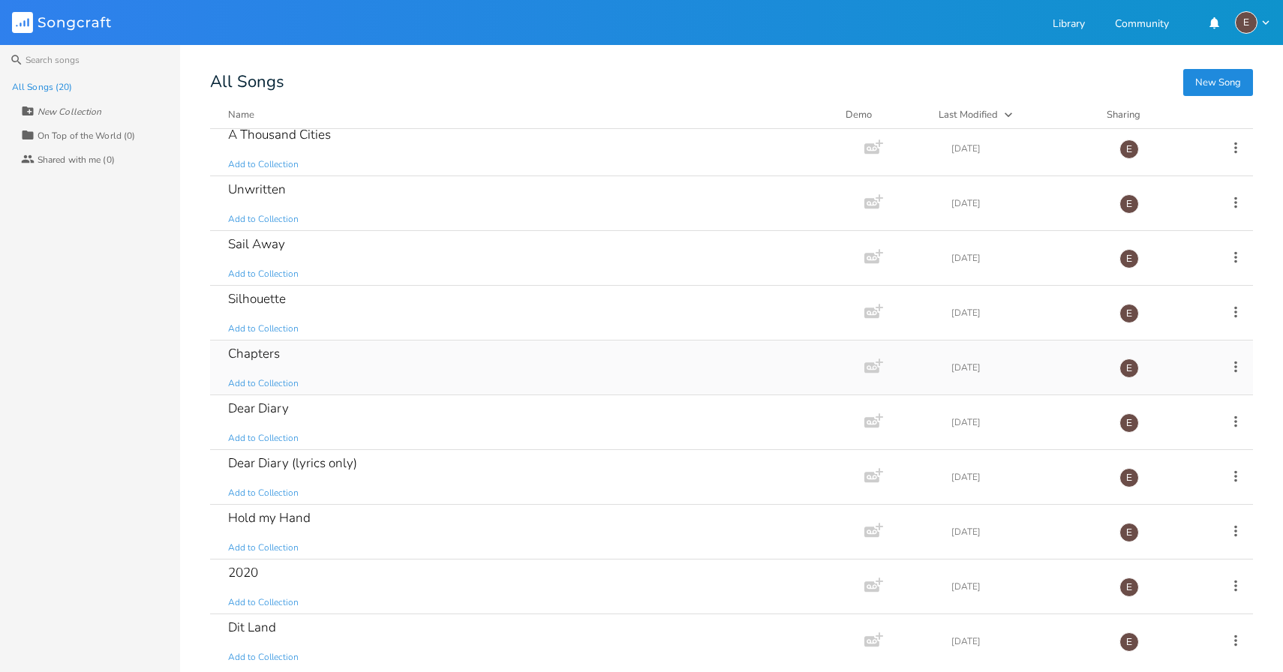
click at [430, 363] on div "Chapters Add to Collection" at bounding box center [534, 368] width 612 height 54
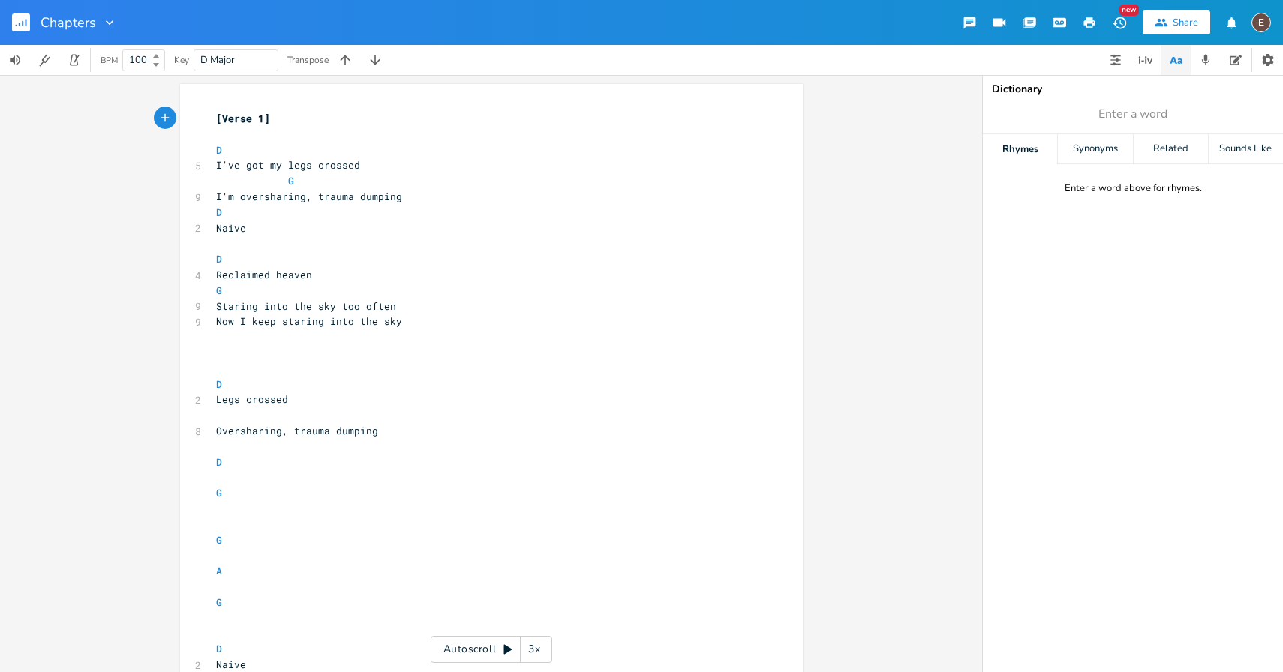
scroll to position [719, 0]
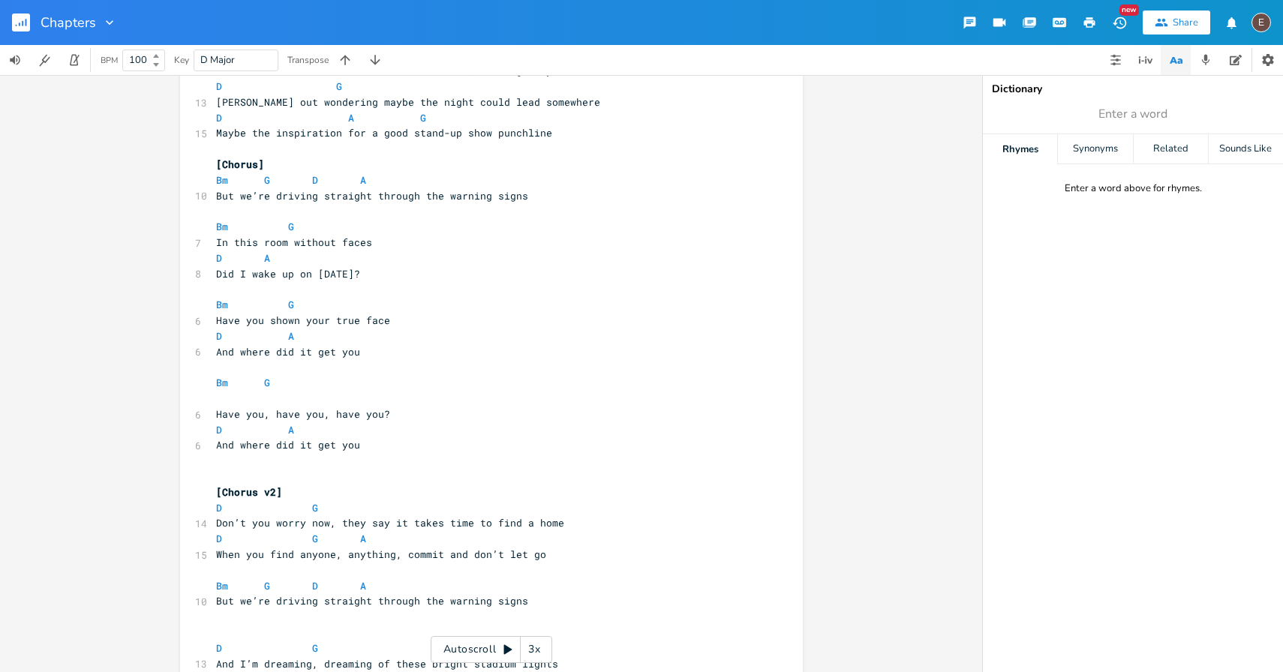
click at [23, 31] on rect "button" at bounding box center [21, 23] width 18 height 18
